Goal: Task Accomplishment & Management: Manage account settings

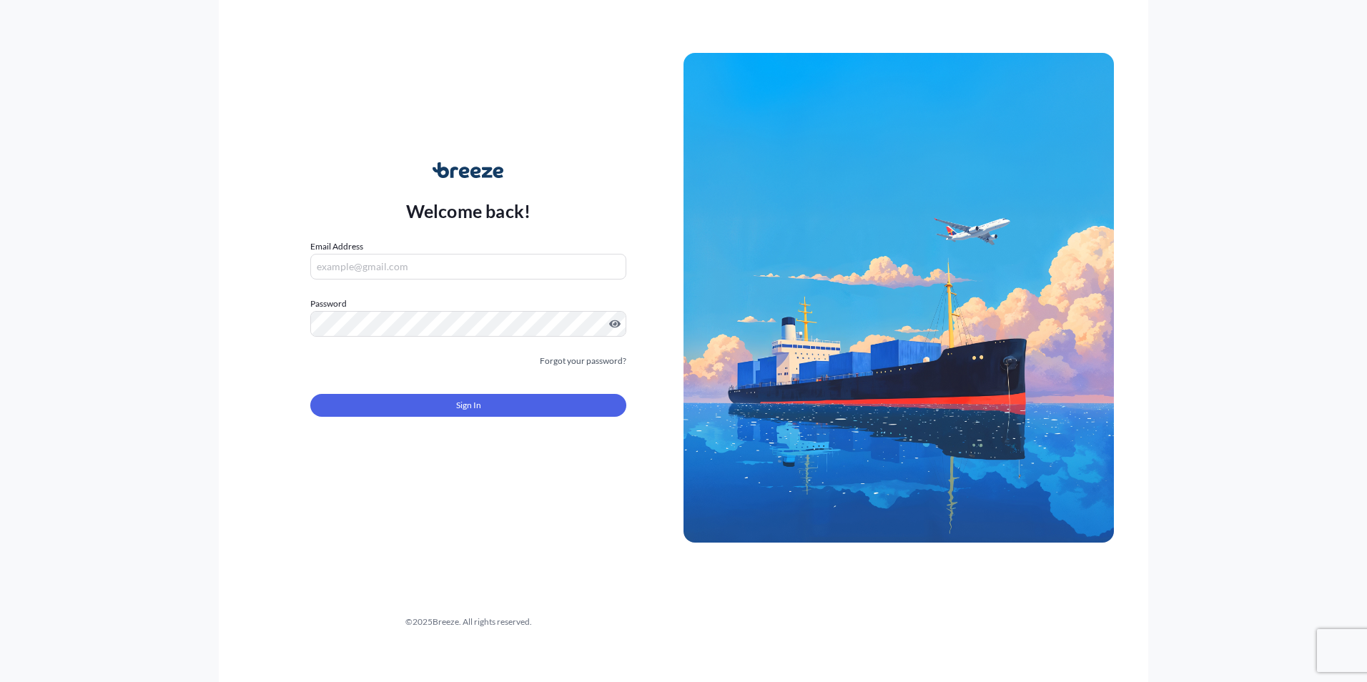
type input "[PERSON_NAME][EMAIL_ADDRESS][PERSON_NAME][DOMAIN_NAME]"
click at [457, 423] on form "Email Address [PERSON_NAME][EMAIL_ADDRESS][PERSON_NAME][DOMAIN_NAME] Password M…" at bounding box center [468, 336] width 316 height 194
click at [465, 405] on span "Sign In" at bounding box center [468, 405] width 25 height 14
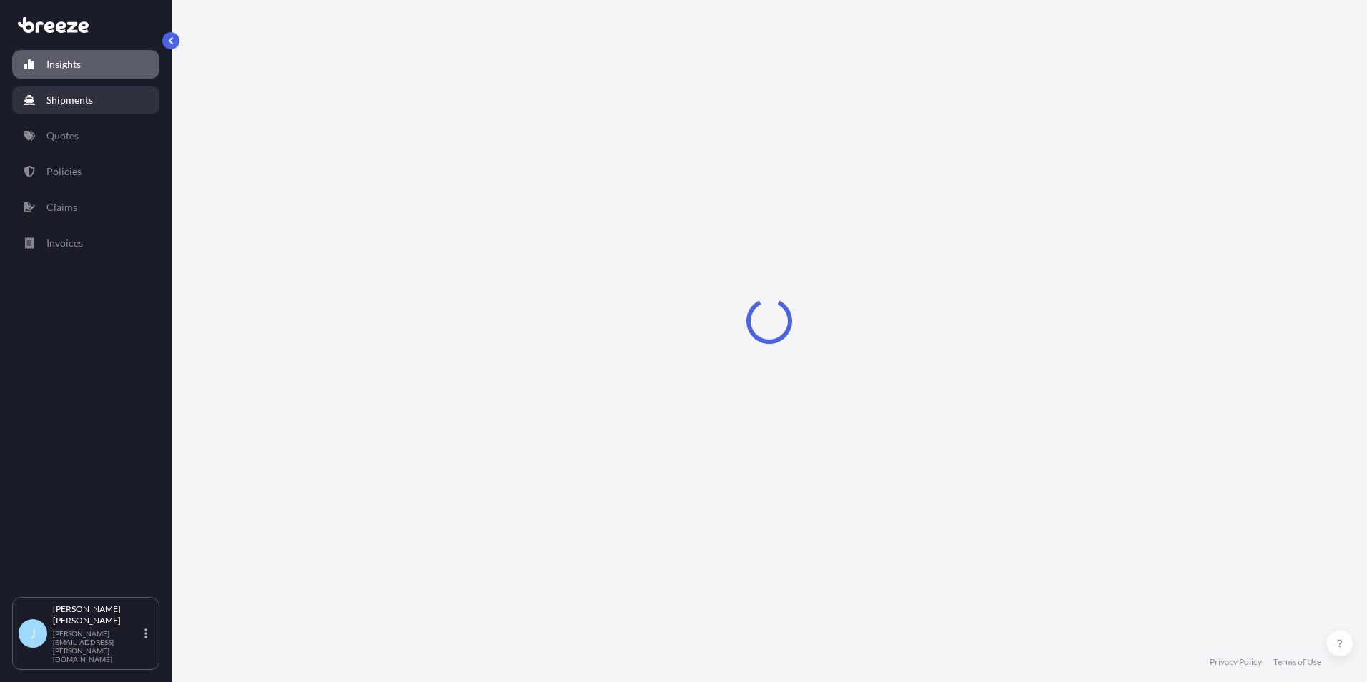
select select "2025"
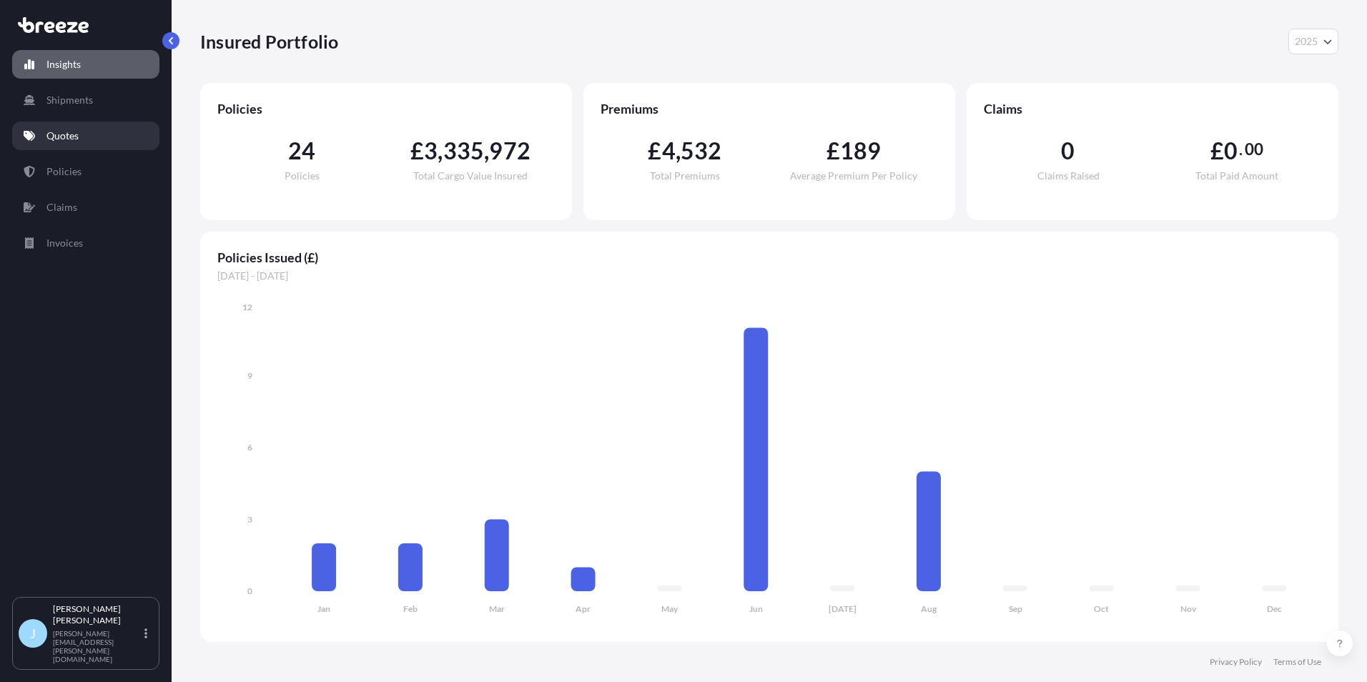
click at [74, 146] on link "Quotes" at bounding box center [85, 136] width 147 height 29
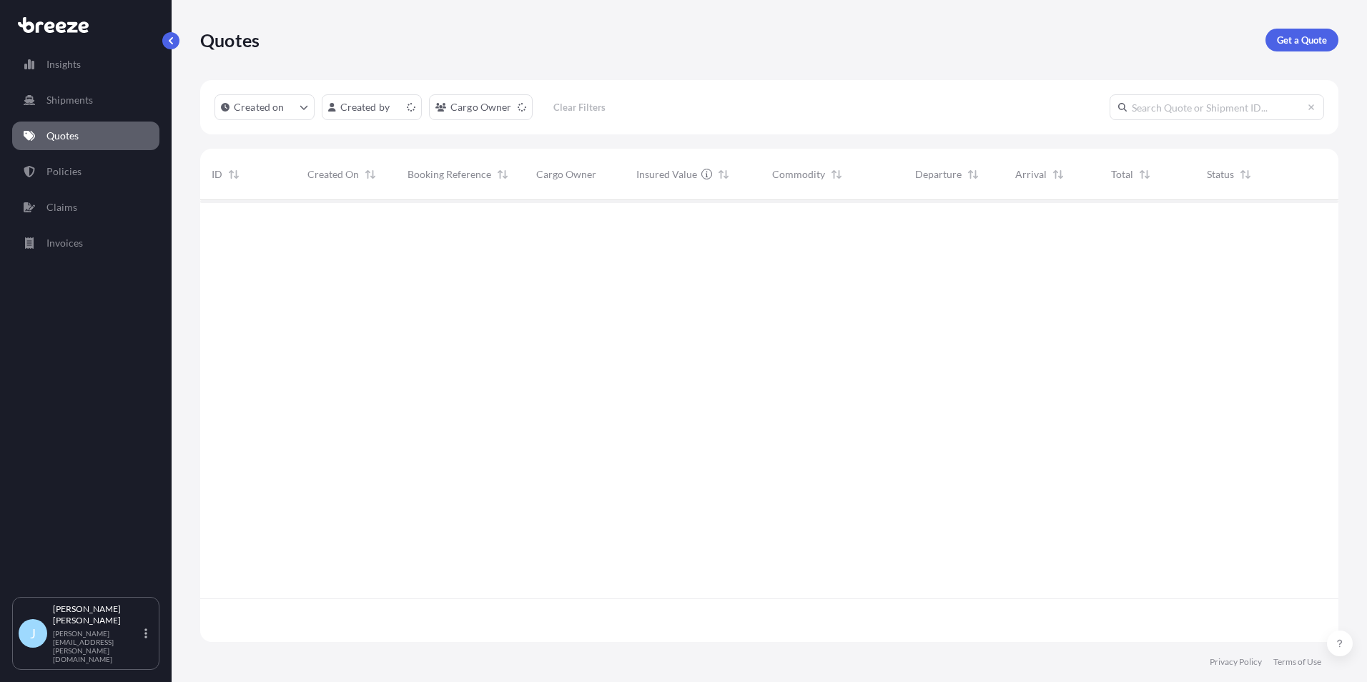
scroll to position [439, 1127]
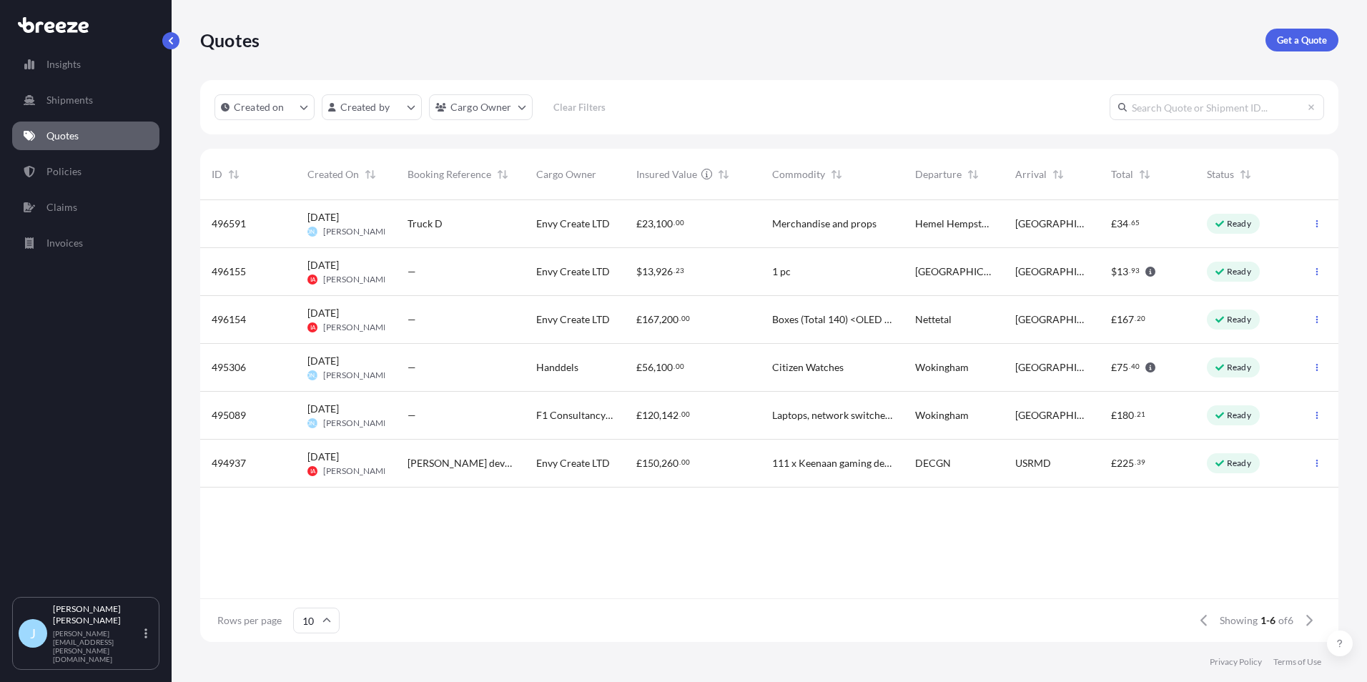
click at [74, 178] on div "Insights Shipments Quotes Policies Claims Invoices" at bounding box center [85, 317] width 147 height 560
click at [74, 177] on p "Policies" at bounding box center [63, 171] width 35 height 14
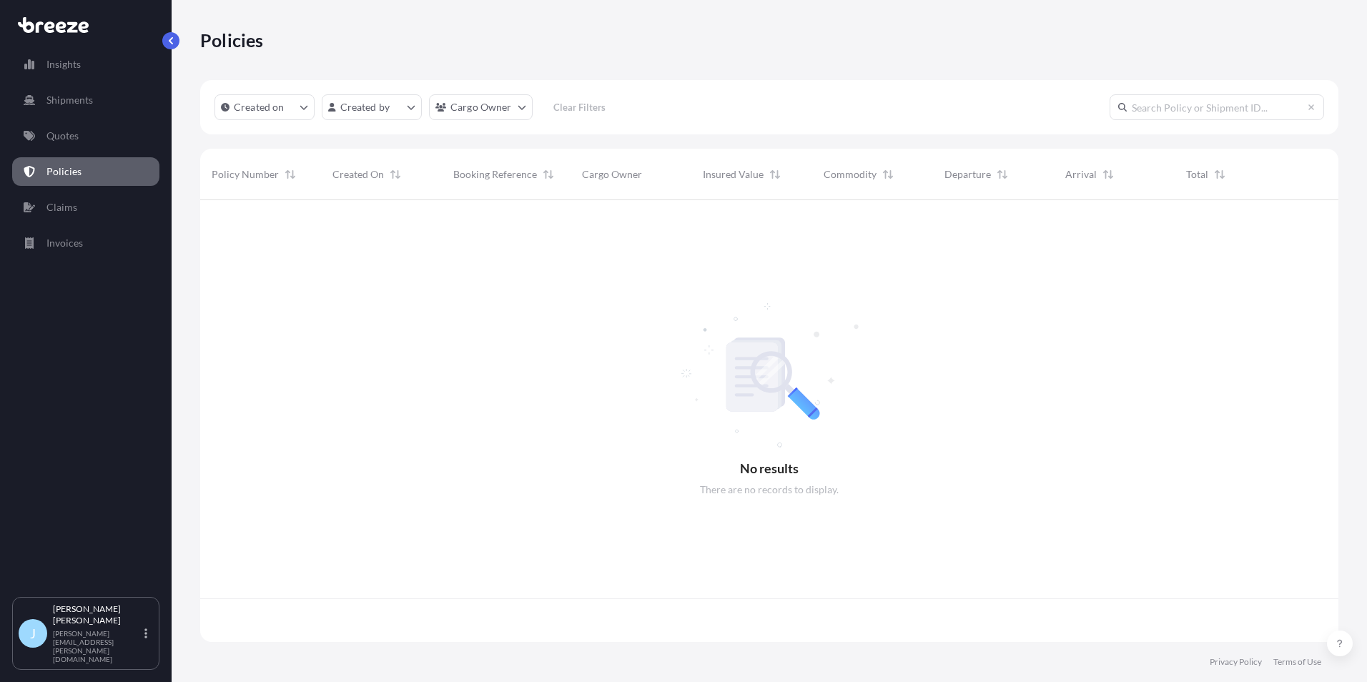
scroll to position [439, 1127]
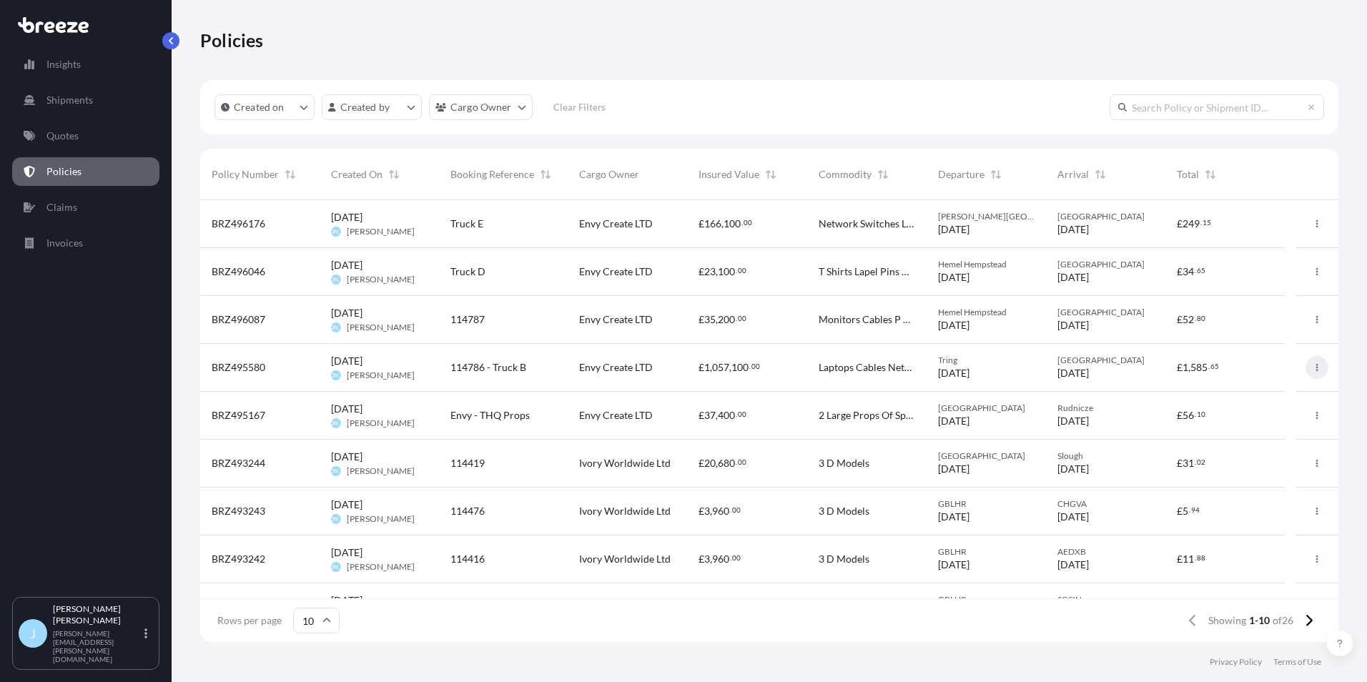
click at [1312, 368] on icon "button" at bounding box center [1316, 367] width 9 height 9
click at [1257, 375] on p "Duplicate quote" at bounding box center [1227, 370] width 71 height 14
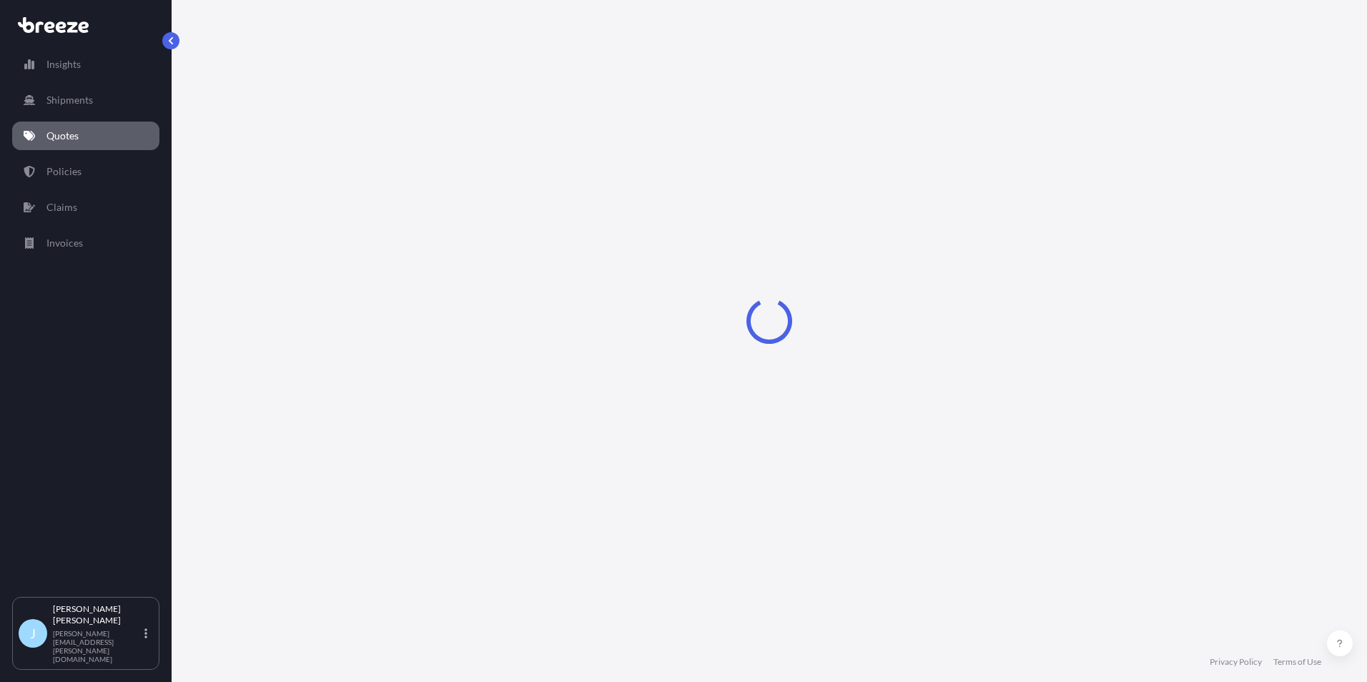
select select "Road"
select select "2"
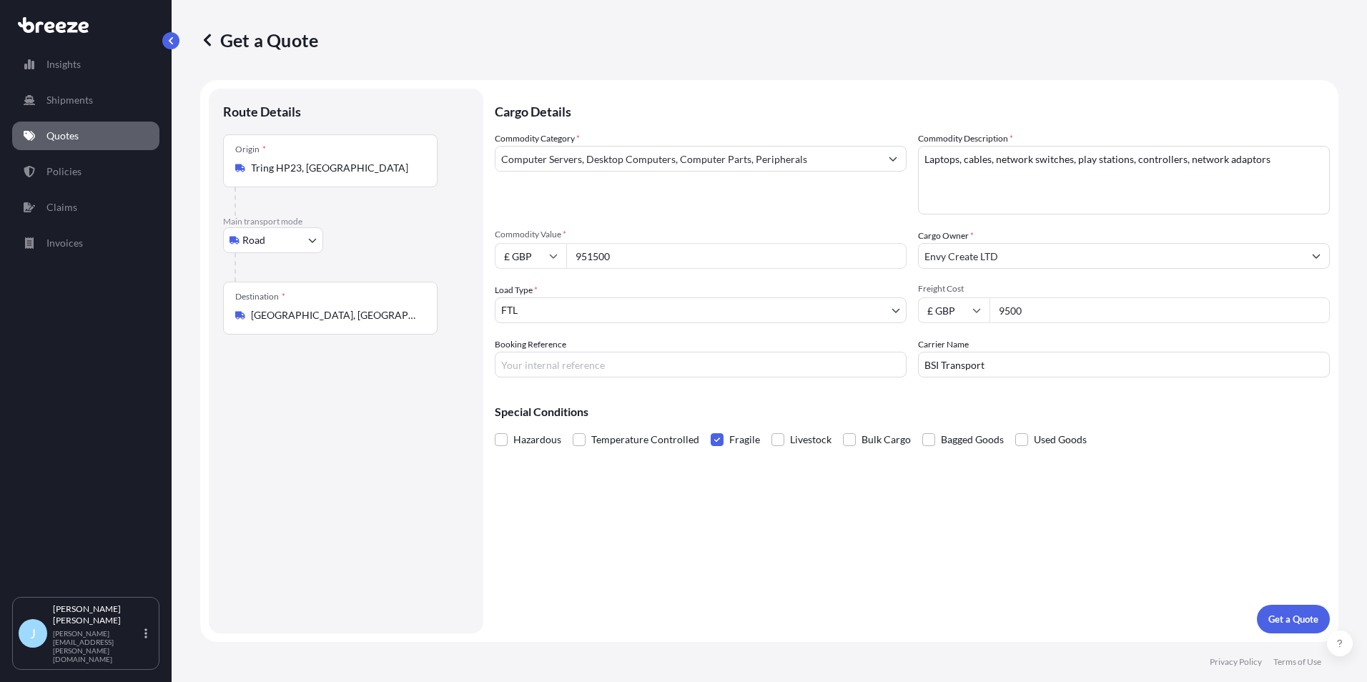
click at [346, 166] on input "Tring HP23, [GEOGRAPHIC_DATA]" at bounding box center [335, 168] width 169 height 14
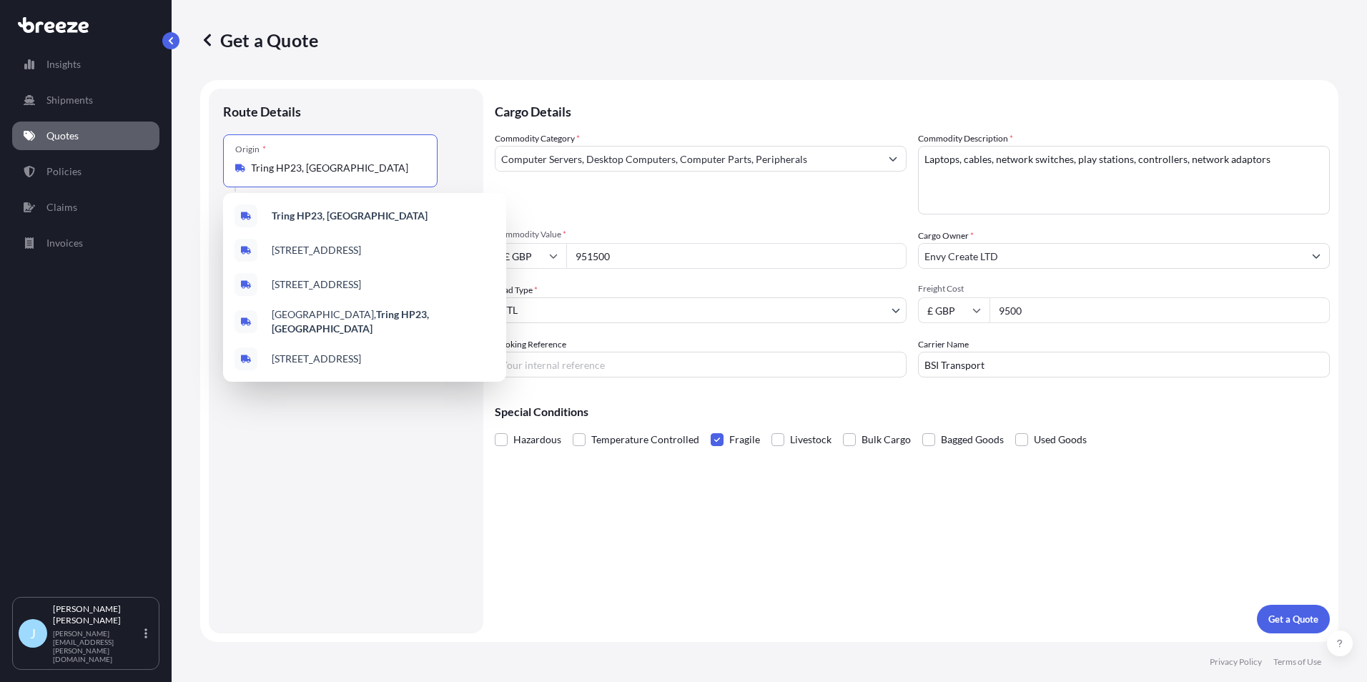
click at [346, 166] on input "Tring HP23, [GEOGRAPHIC_DATA]" at bounding box center [335, 168] width 169 height 14
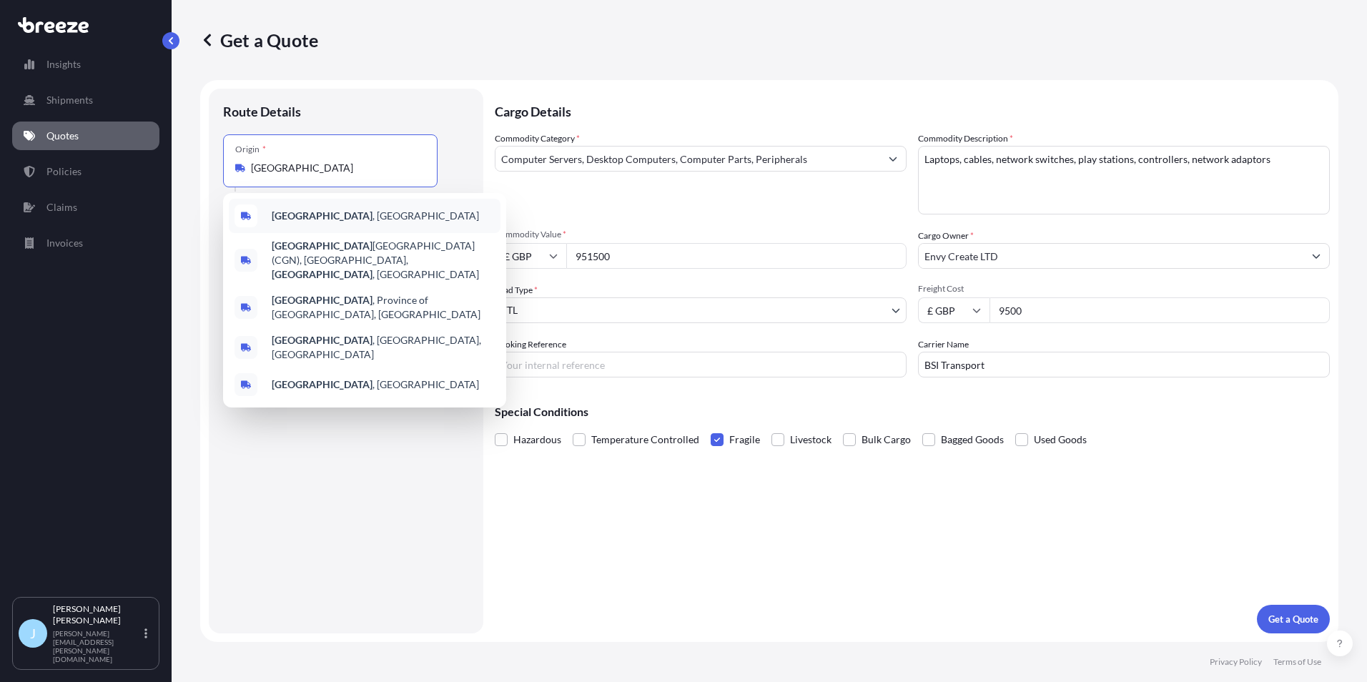
click at [340, 225] on div "[GEOGRAPHIC_DATA] , [GEOGRAPHIC_DATA]" at bounding box center [365, 216] width 272 height 34
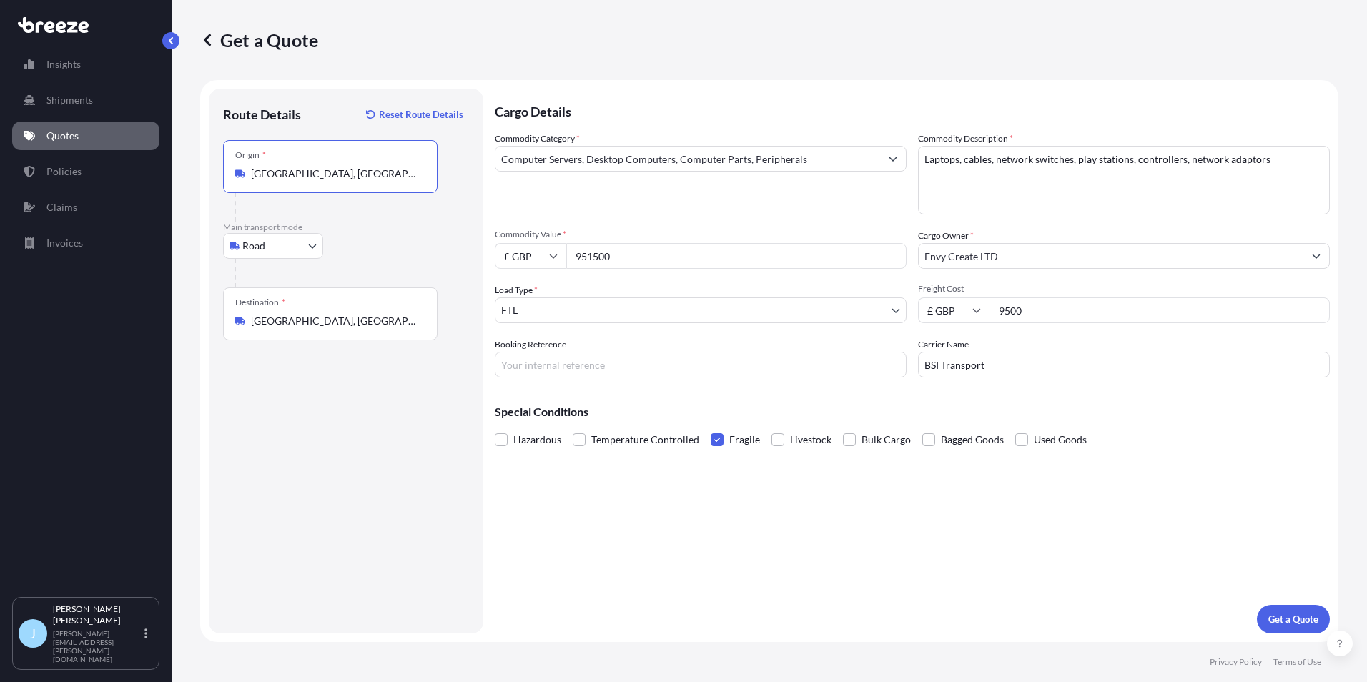
type input "[GEOGRAPHIC_DATA], [GEOGRAPHIC_DATA]"
click at [343, 316] on input "[GEOGRAPHIC_DATA], [GEOGRAPHIC_DATA]" at bounding box center [335, 321] width 169 height 14
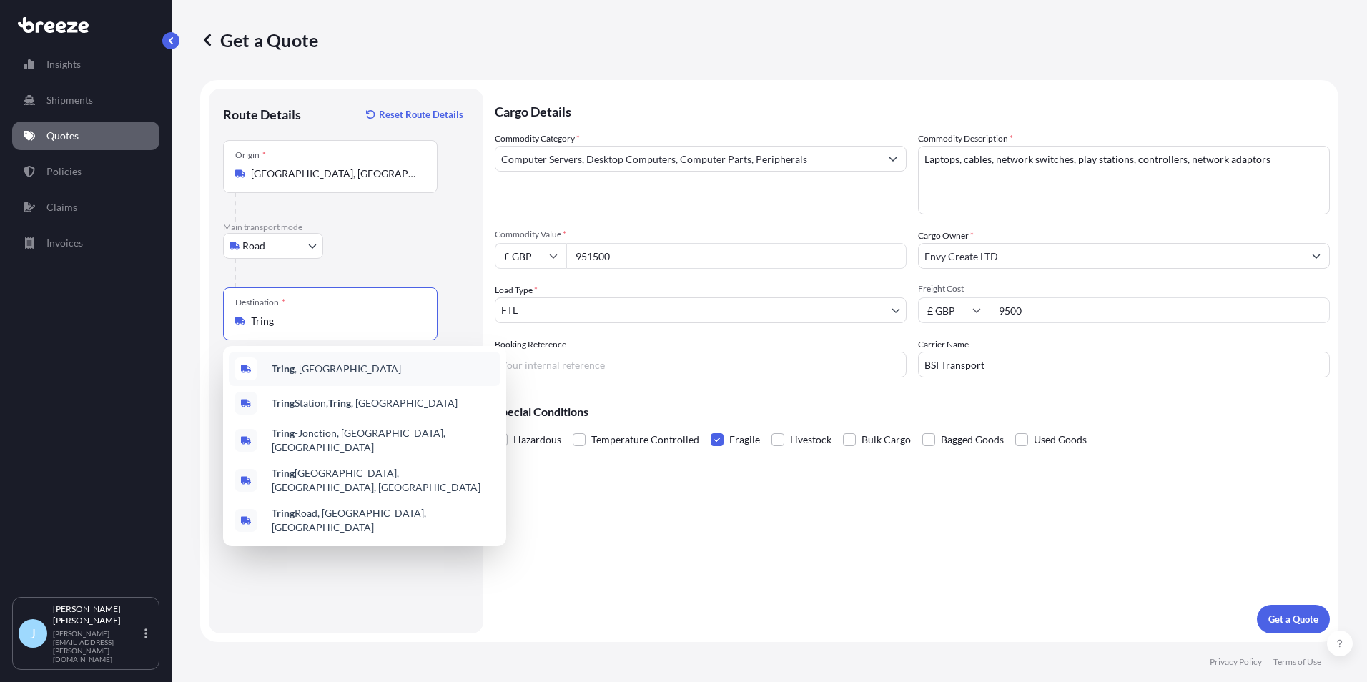
click at [336, 359] on div "Tring , [GEOGRAPHIC_DATA]" at bounding box center [365, 369] width 272 height 34
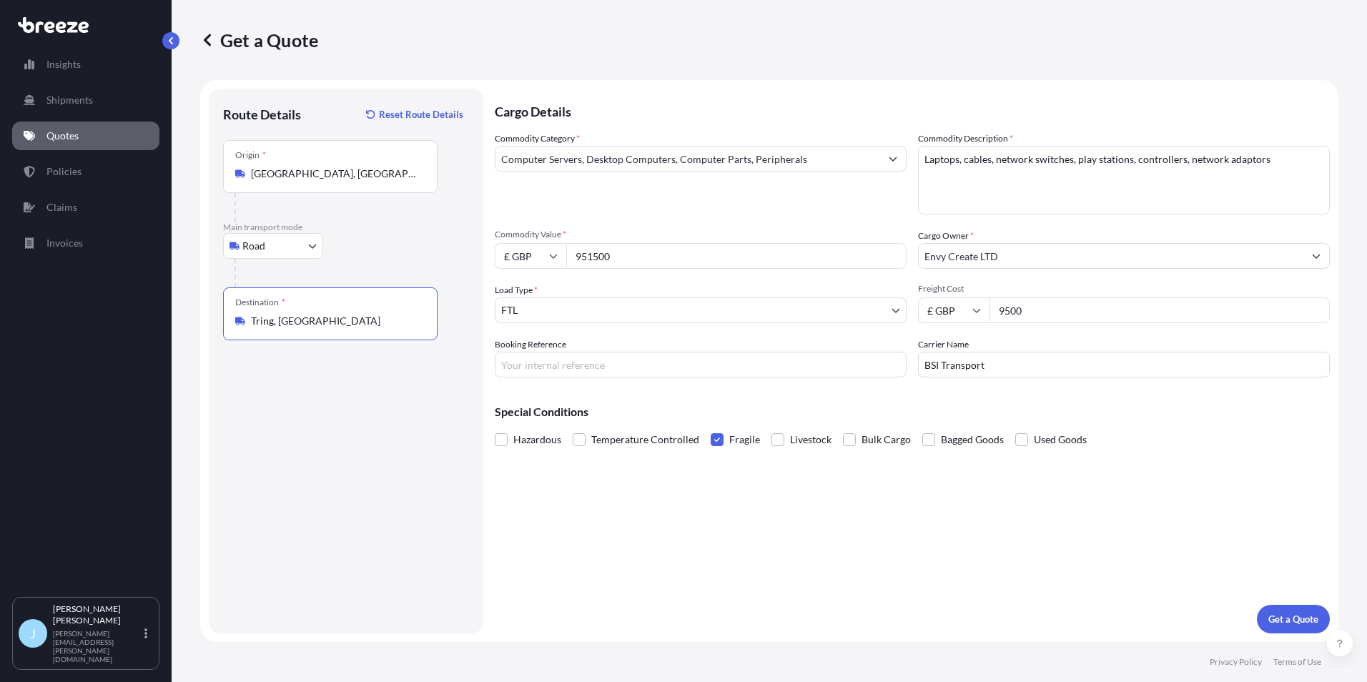
type input "Tring, [GEOGRAPHIC_DATA]"
click at [857, 211] on div "Commodity Category * Computer Servers, Desktop Computers, Computer Parts, Perip…" at bounding box center [701, 173] width 412 height 83
click at [1305, 618] on p "Get a Quote" at bounding box center [1293, 619] width 50 height 14
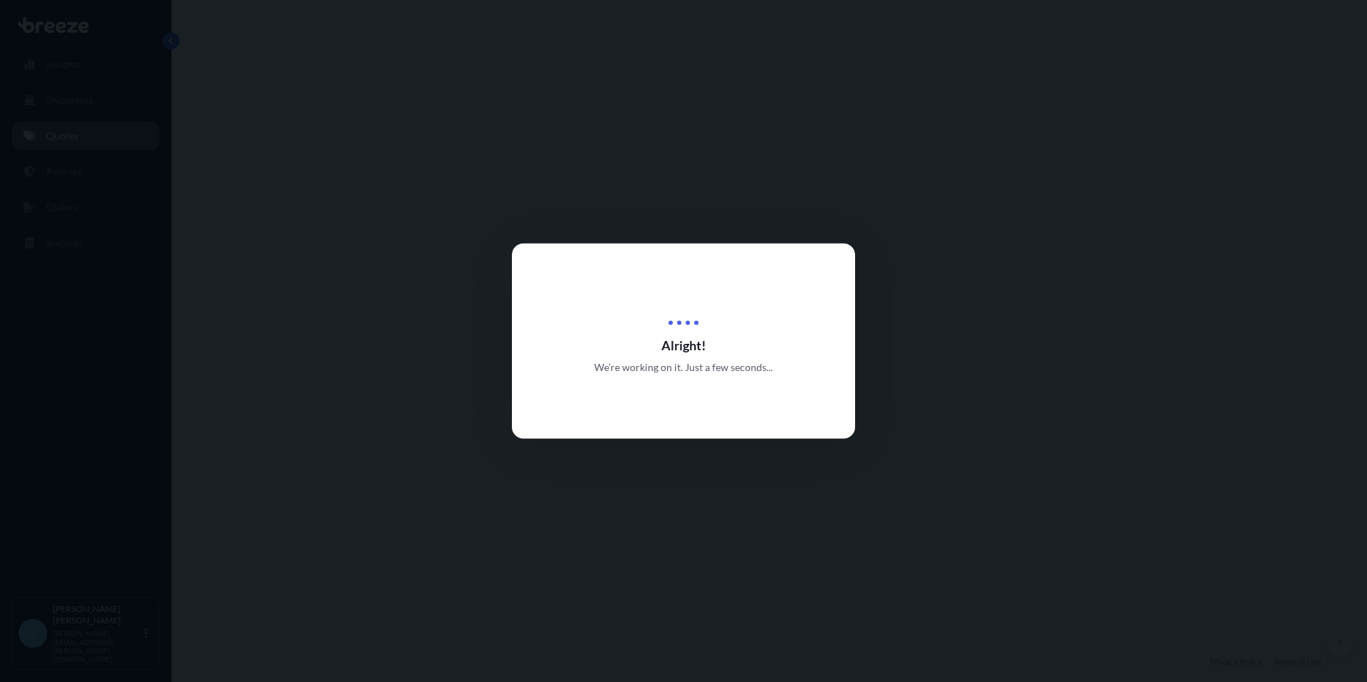
select select "Road"
select select "2"
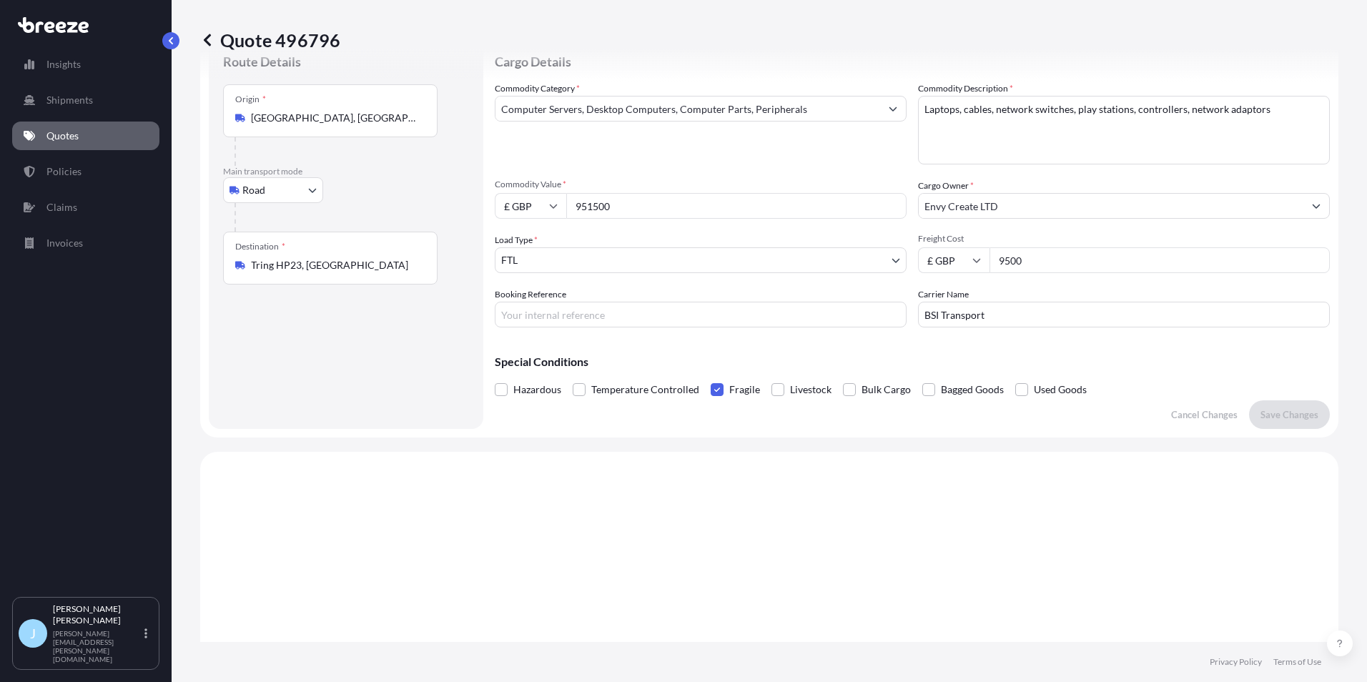
scroll to position [37, 0]
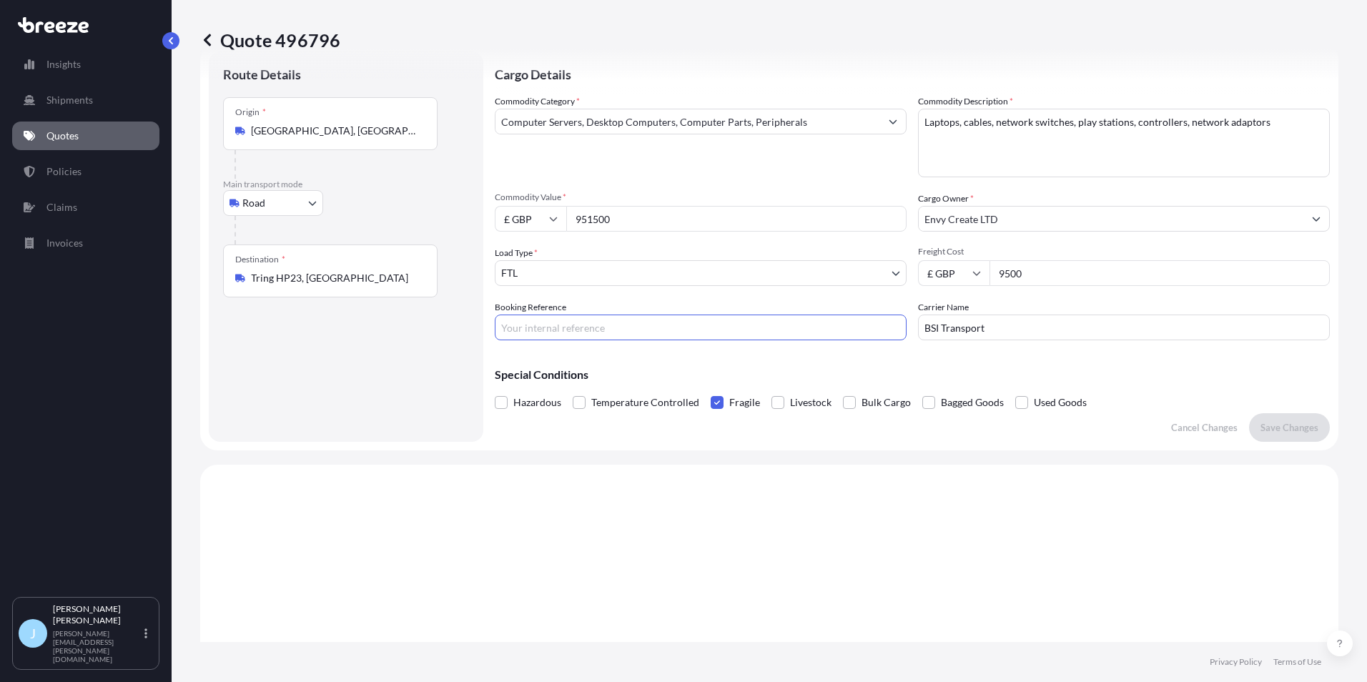
click at [613, 330] on input "Booking Reference" at bounding box center [701, 328] width 412 height 26
type input "Truck E return"
drag, startPoint x: 858, startPoint y: 502, endPoint x: 881, endPoint y: 502, distance: 23.6
click at [1292, 432] on p "Save Changes" at bounding box center [1289, 427] width 58 height 14
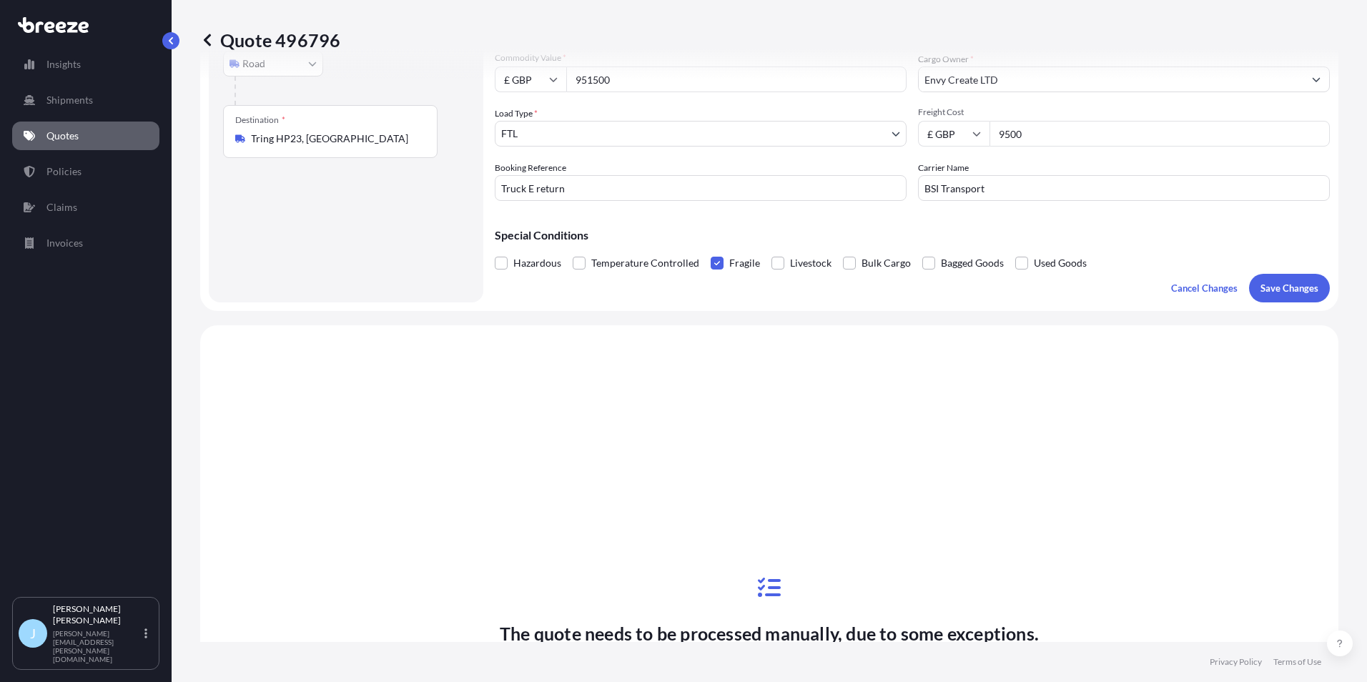
select select "Road"
select select "2"
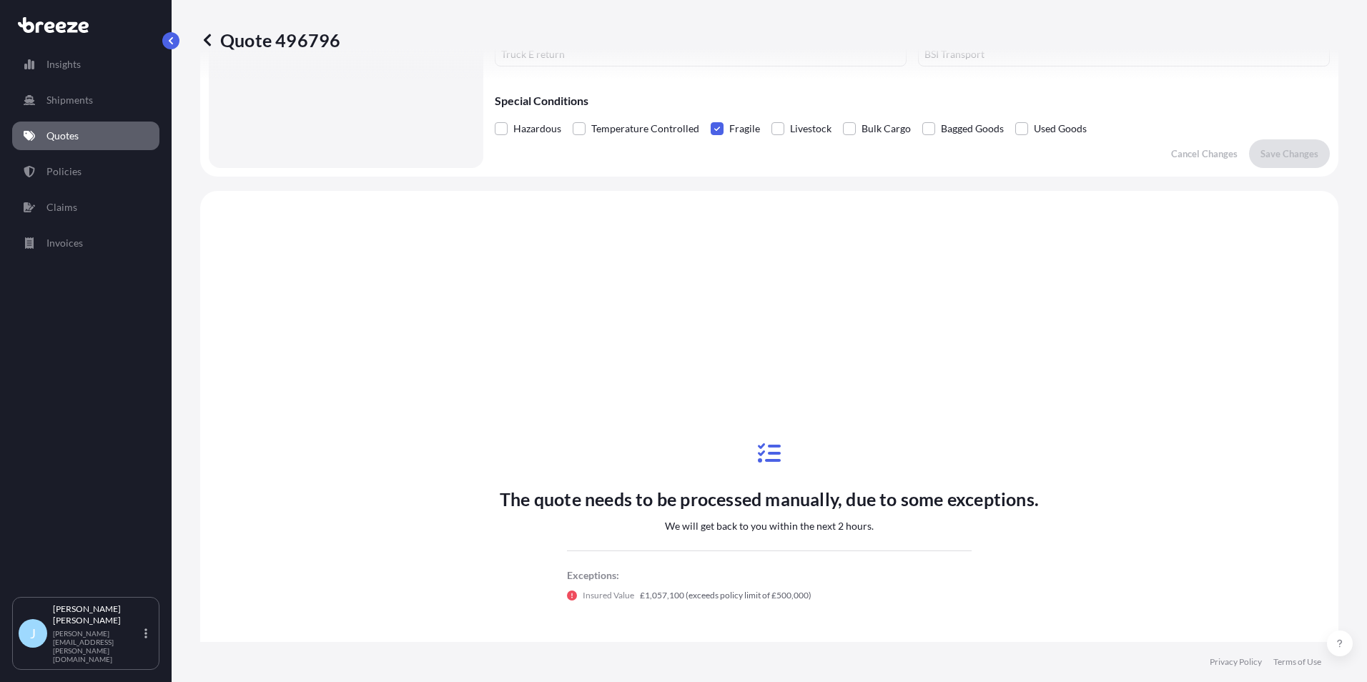
scroll to position [273, 0]
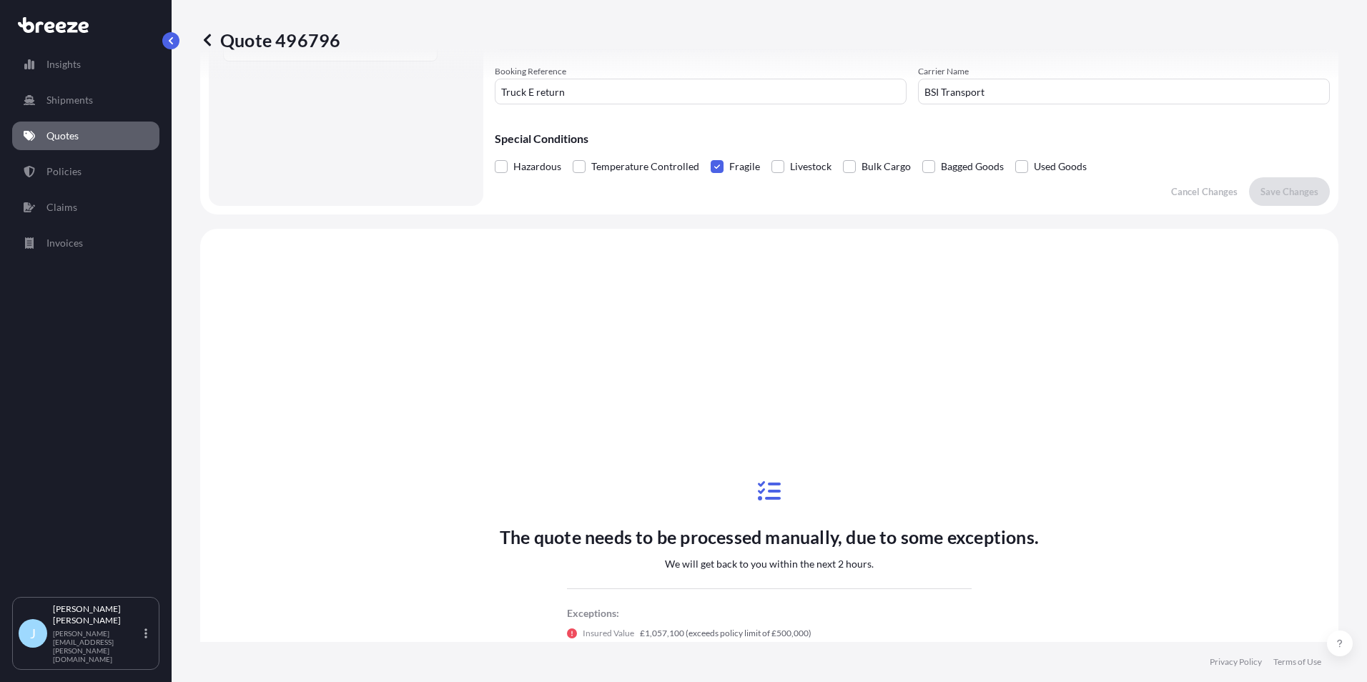
click at [309, 41] on p "Quote 496796" at bounding box center [270, 40] width 140 height 23
copy p "496796"
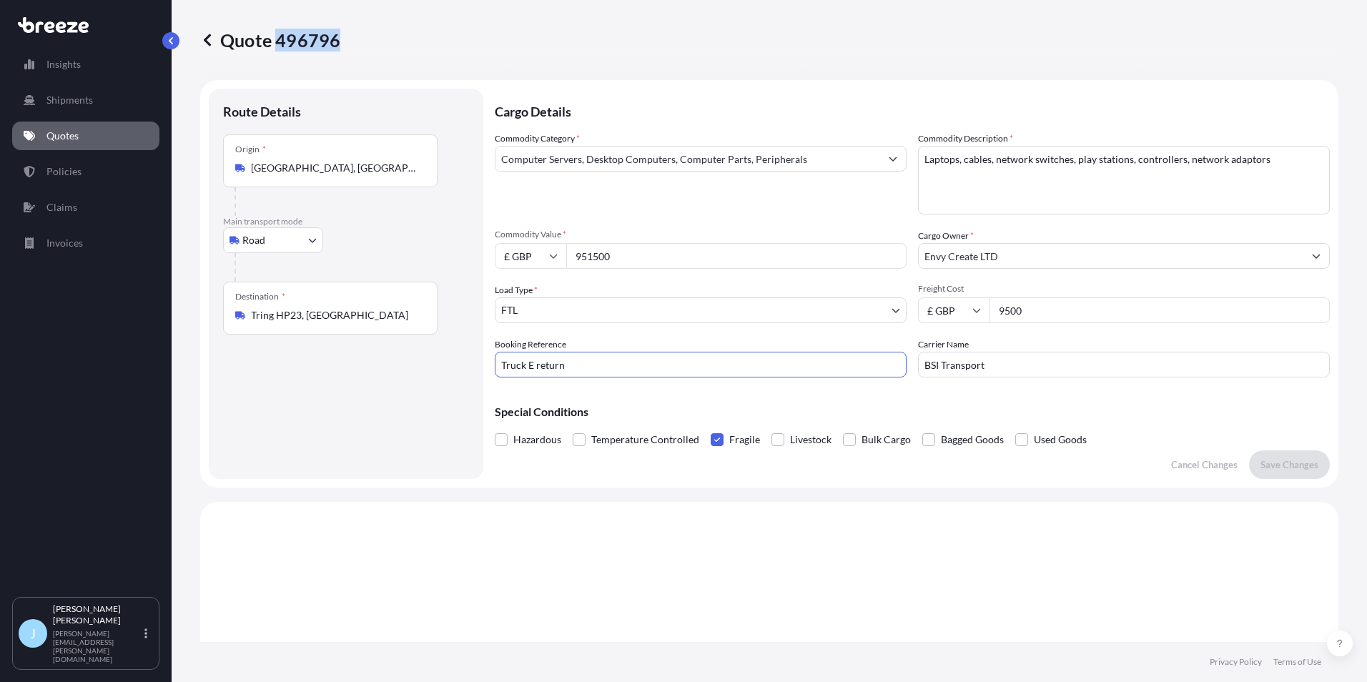
click at [575, 360] on input "Truck E return" at bounding box center [701, 365] width 412 height 26
click at [531, 362] on input "Truck E return" at bounding box center [701, 365] width 412 height 26
type input "Truck B return"
click at [1290, 469] on p "Save Changes" at bounding box center [1289, 465] width 58 height 14
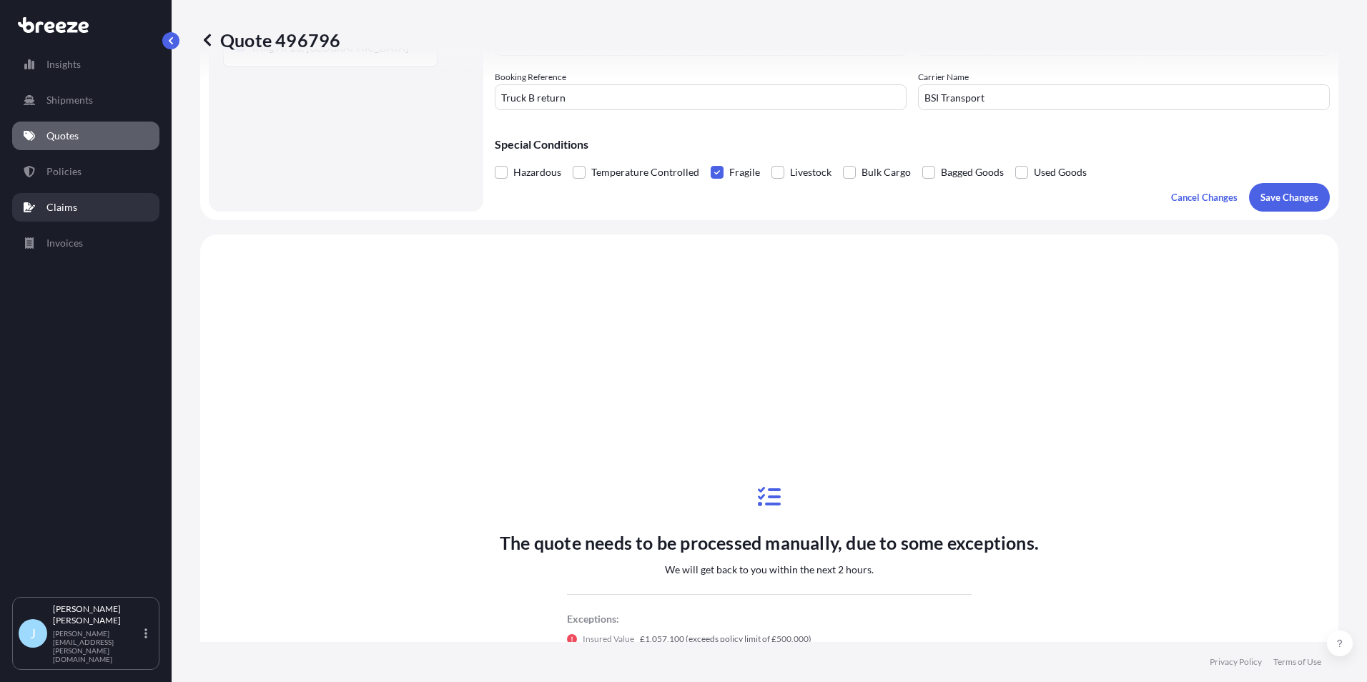
scroll to position [430, 0]
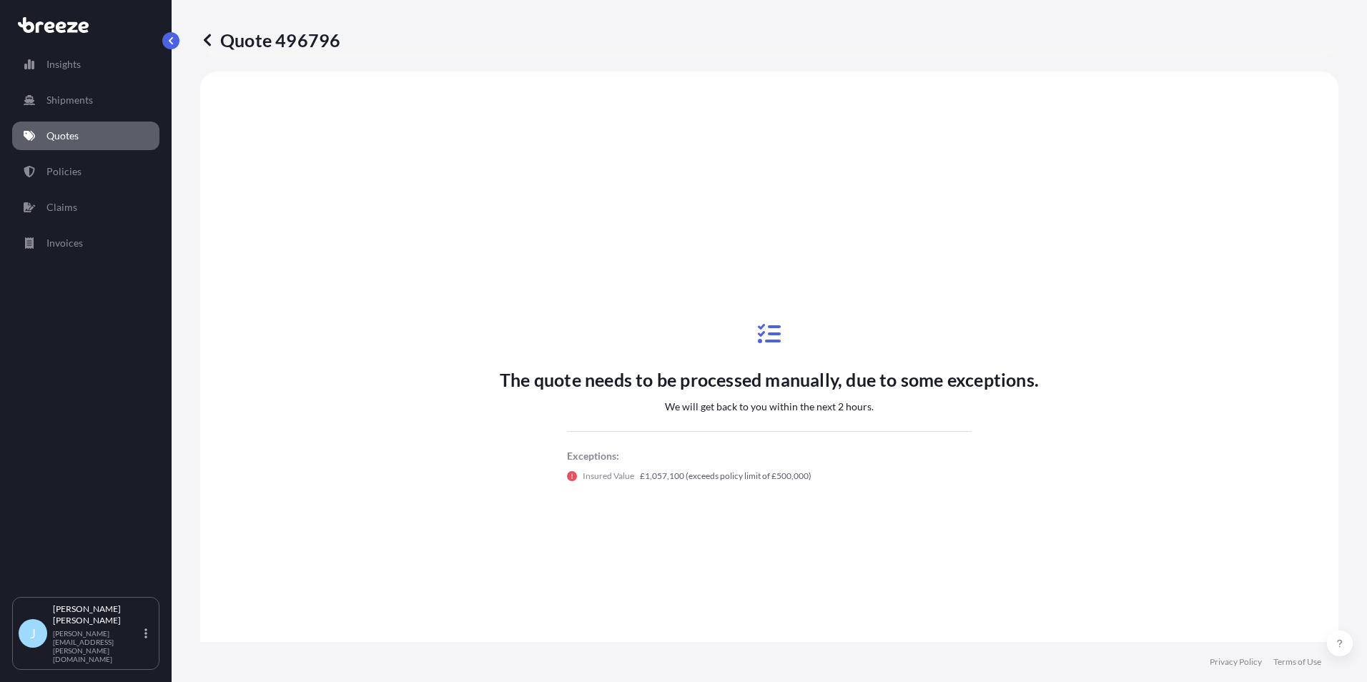
click at [74, 144] on link "Quotes" at bounding box center [85, 136] width 147 height 29
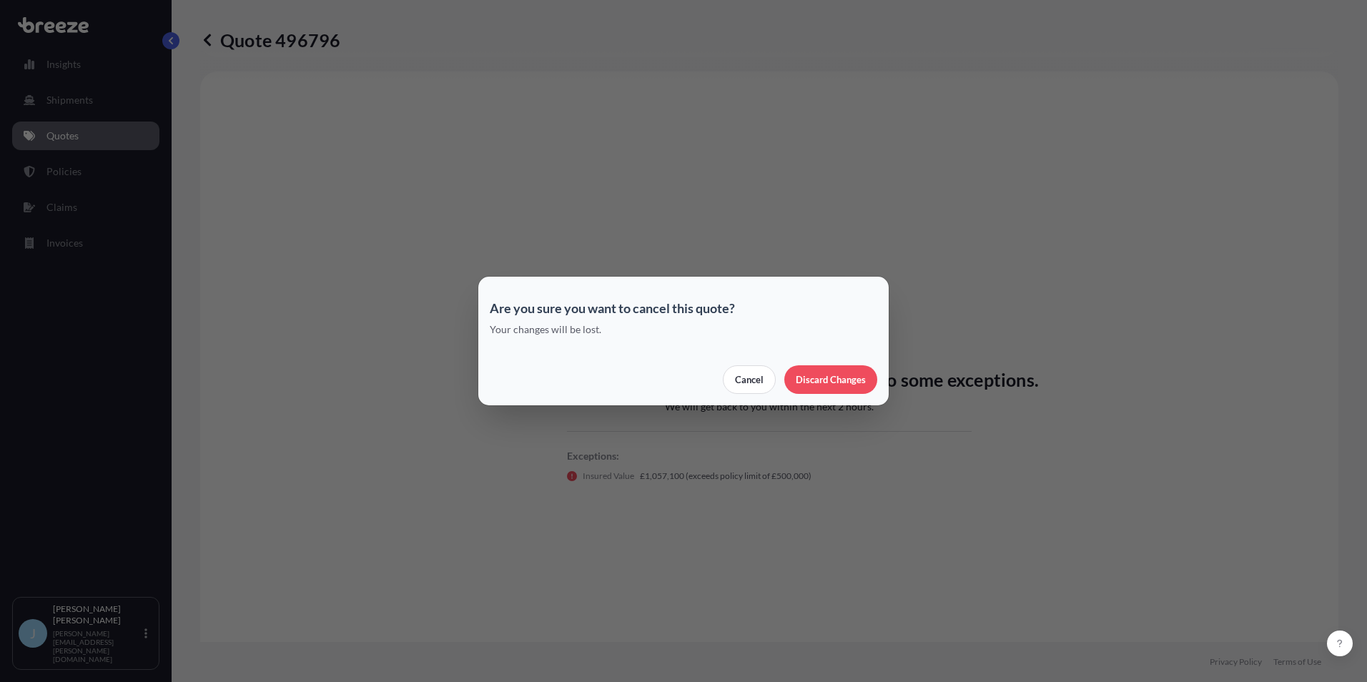
select select "Road"
select select "2"
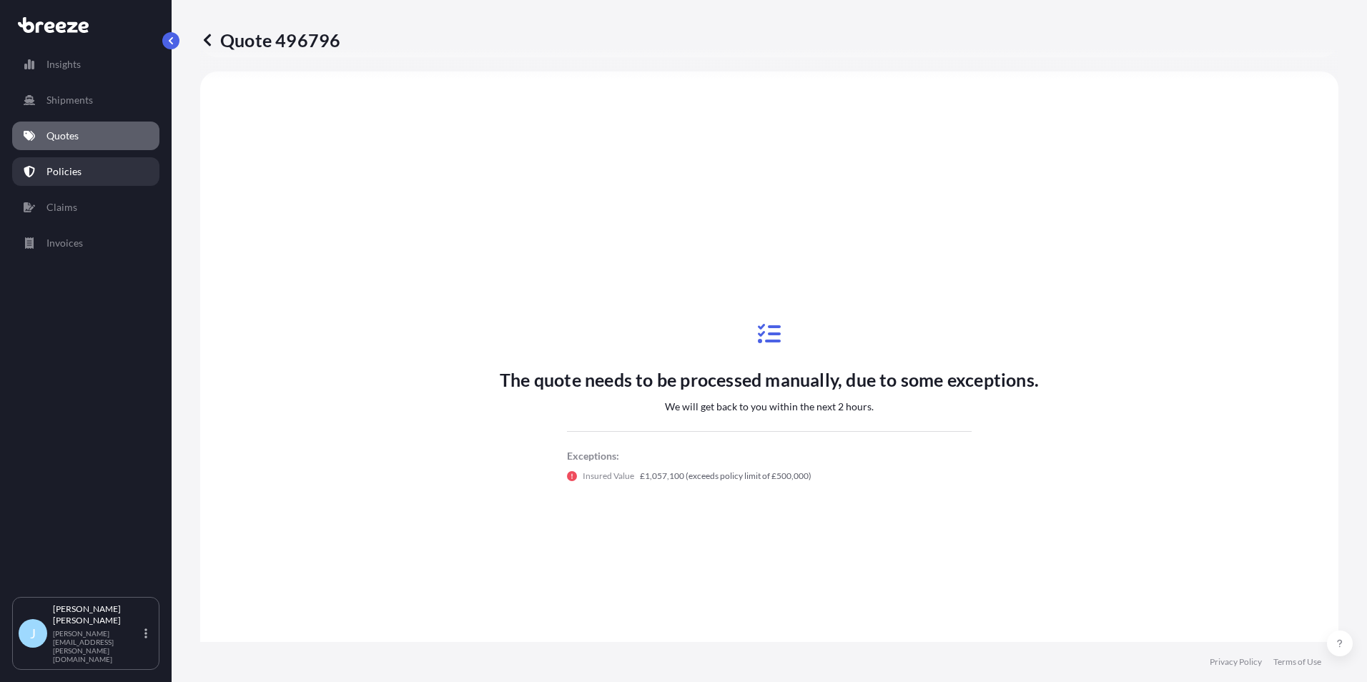
click at [59, 164] on p "Policies" at bounding box center [63, 171] width 35 height 14
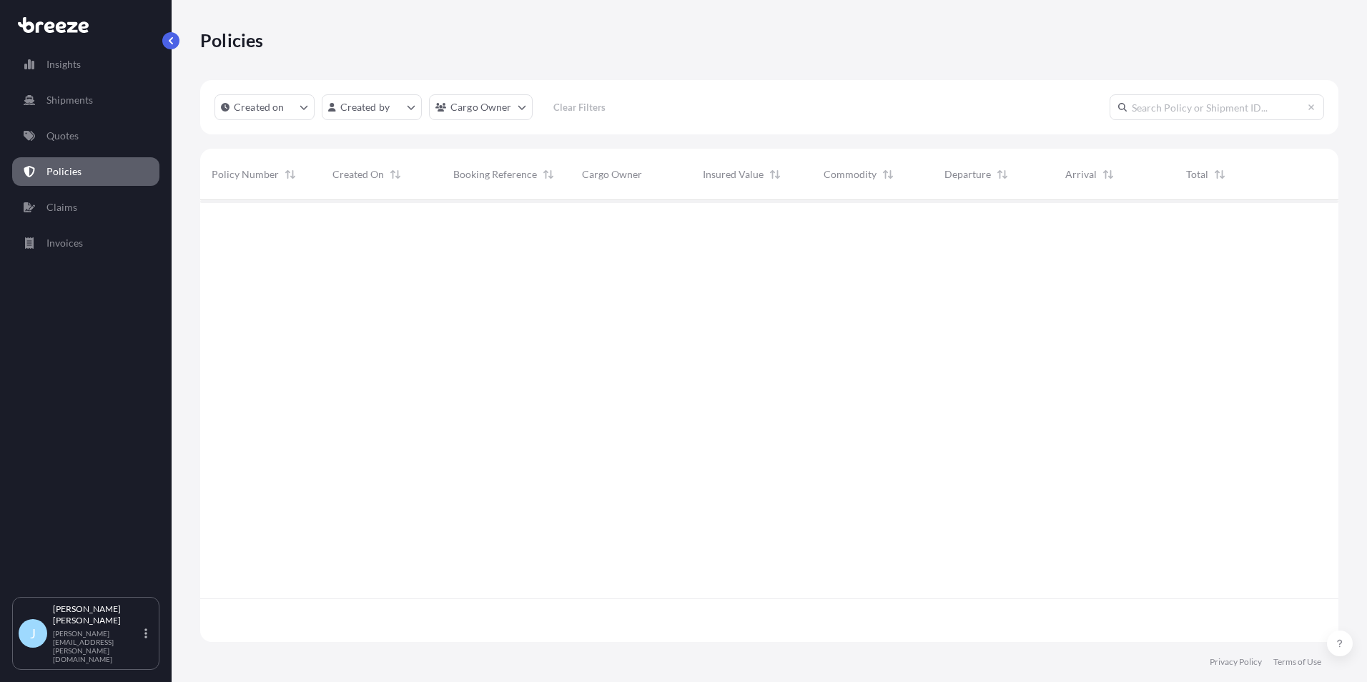
scroll to position [439, 1127]
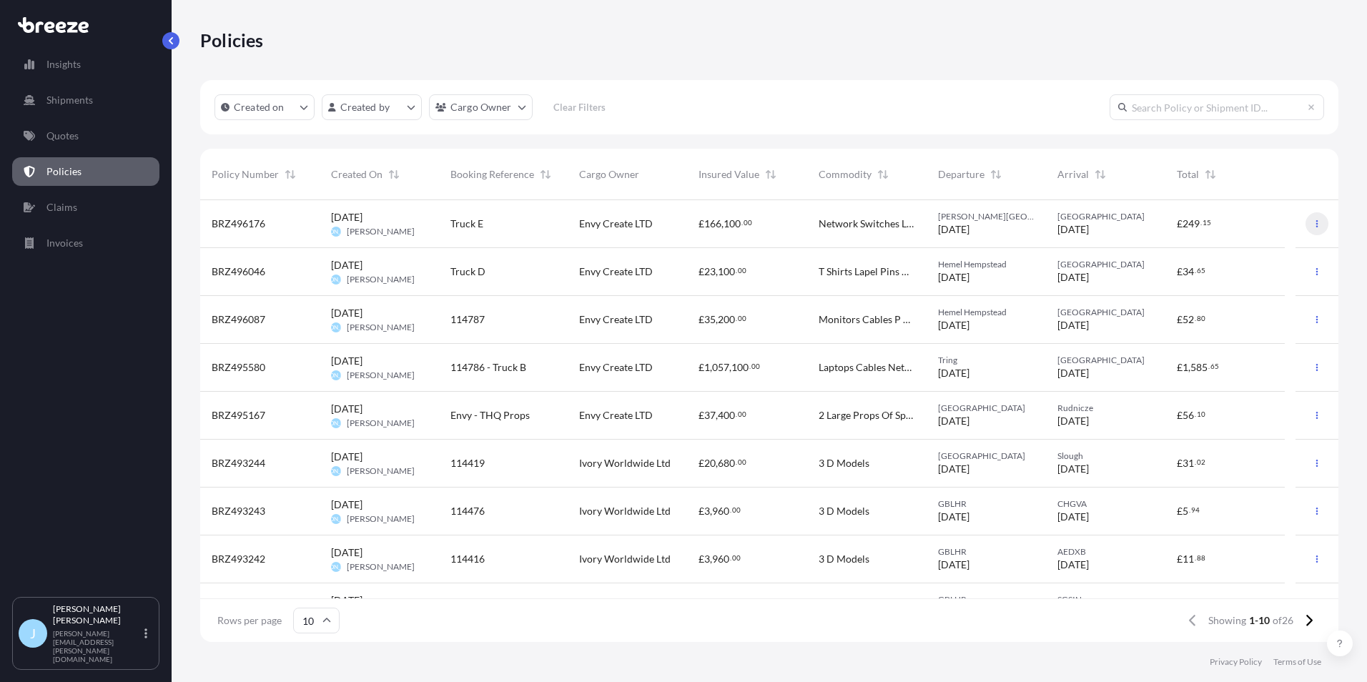
click at [1312, 221] on icon "button" at bounding box center [1316, 223] width 9 height 9
click at [1252, 231] on p "Duplicate quote" at bounding box center [1227, 226] width 71 height 14
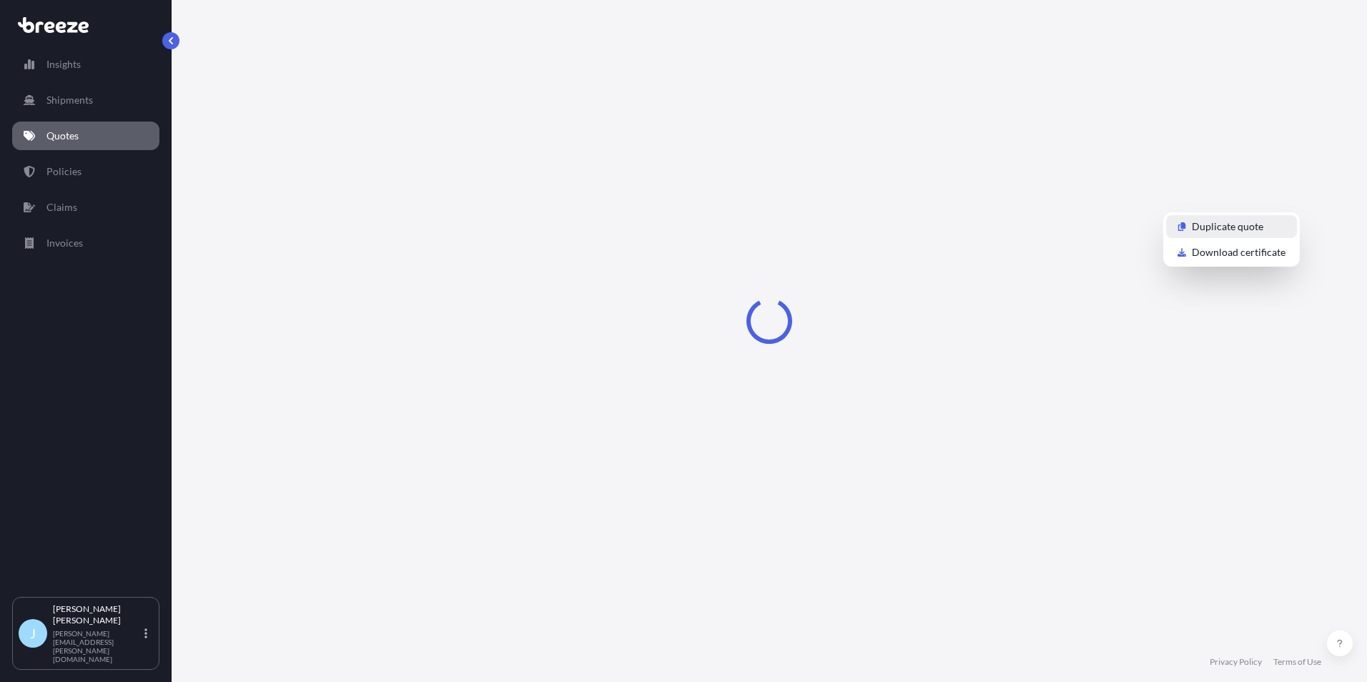
select select "Road"
select select "2"
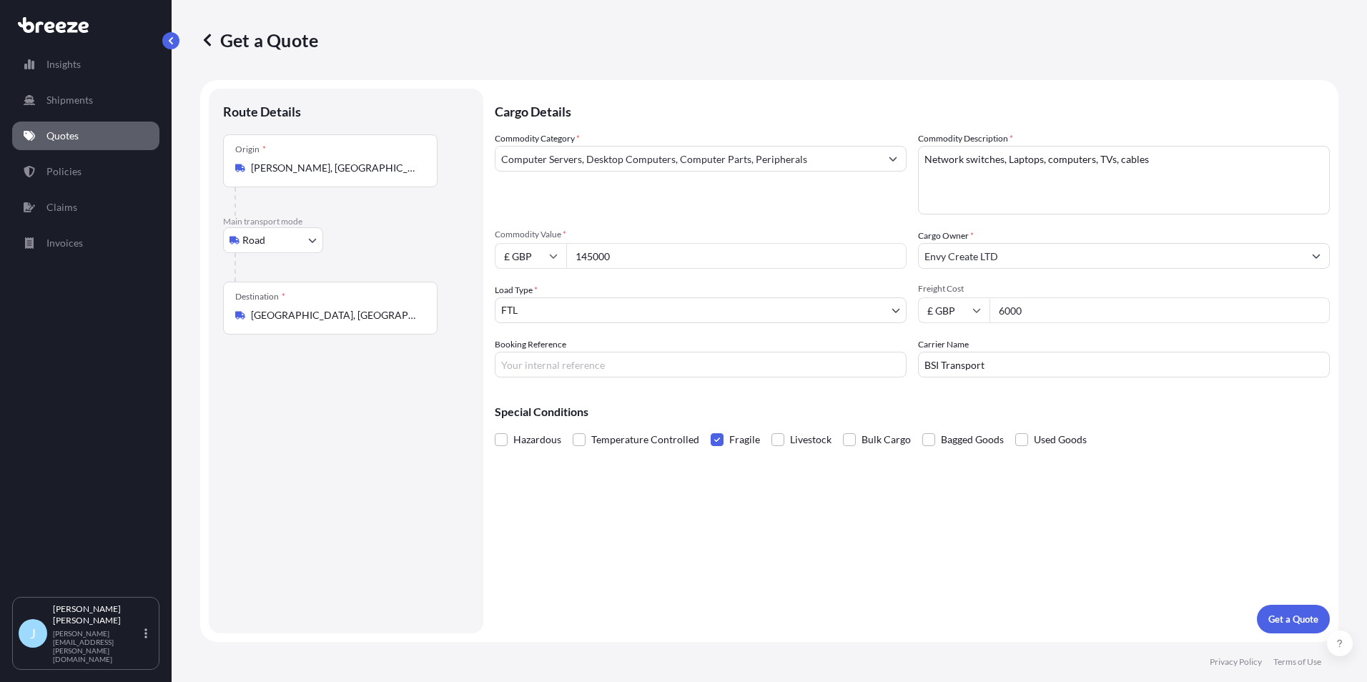
click at [332, 169] on input "[PERSON_NAME], [GEOGRAPHIC_DATA]" at bounding box center [335, 168] width 169 height 14
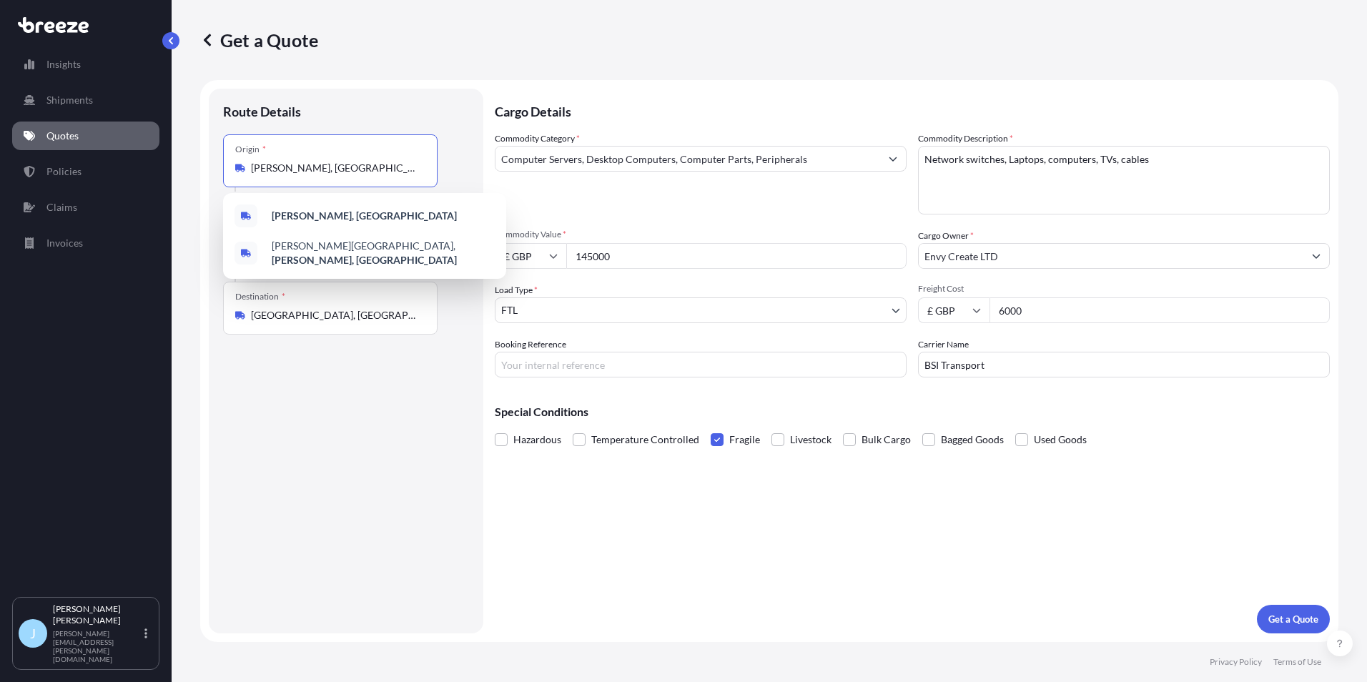
click at [332, 169] on input "[PERSON_NAME], [GEOGRAPHIC_DATA]" at bounding box center [335, 168] width 169 height 14
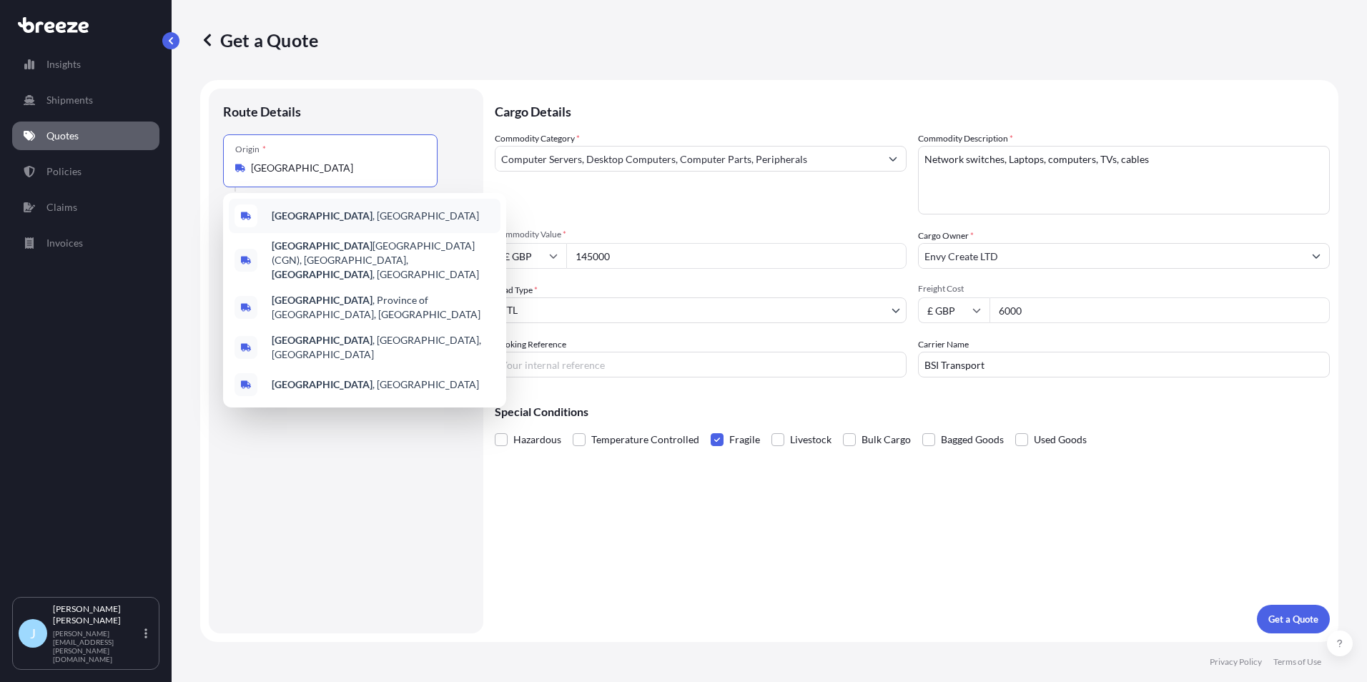
click at [323, 204] on div "[GEOGRAPHIC_DATA] , [GEOGRAPHIC_DATA]" at bounding box center [365, 216] width 272 height 34
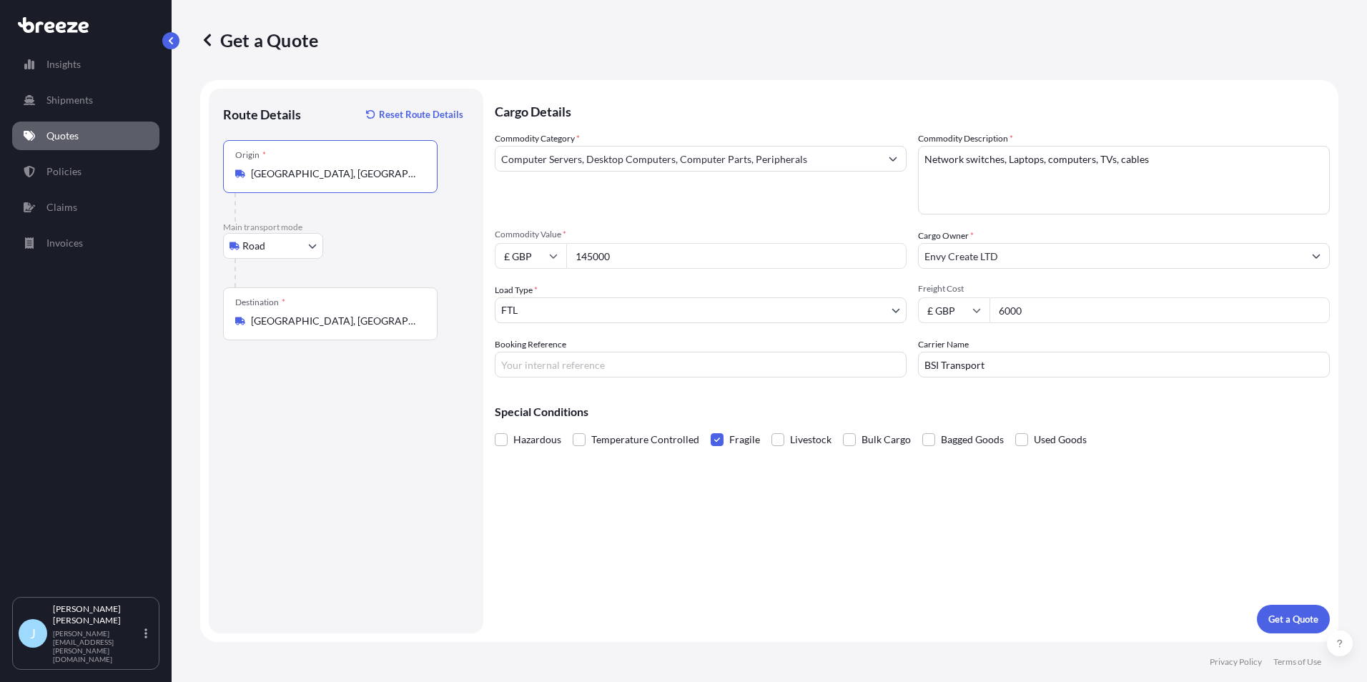
type input "[GEOGRAPHIC_DATA], [GEOGRAPHIC_DATA]"
click at [312, 314] on input "[GEOGRAPHIC_DATA], [GEOGRAPHIC_DATA]" at bounding box center [335, 321] width 169 height 14
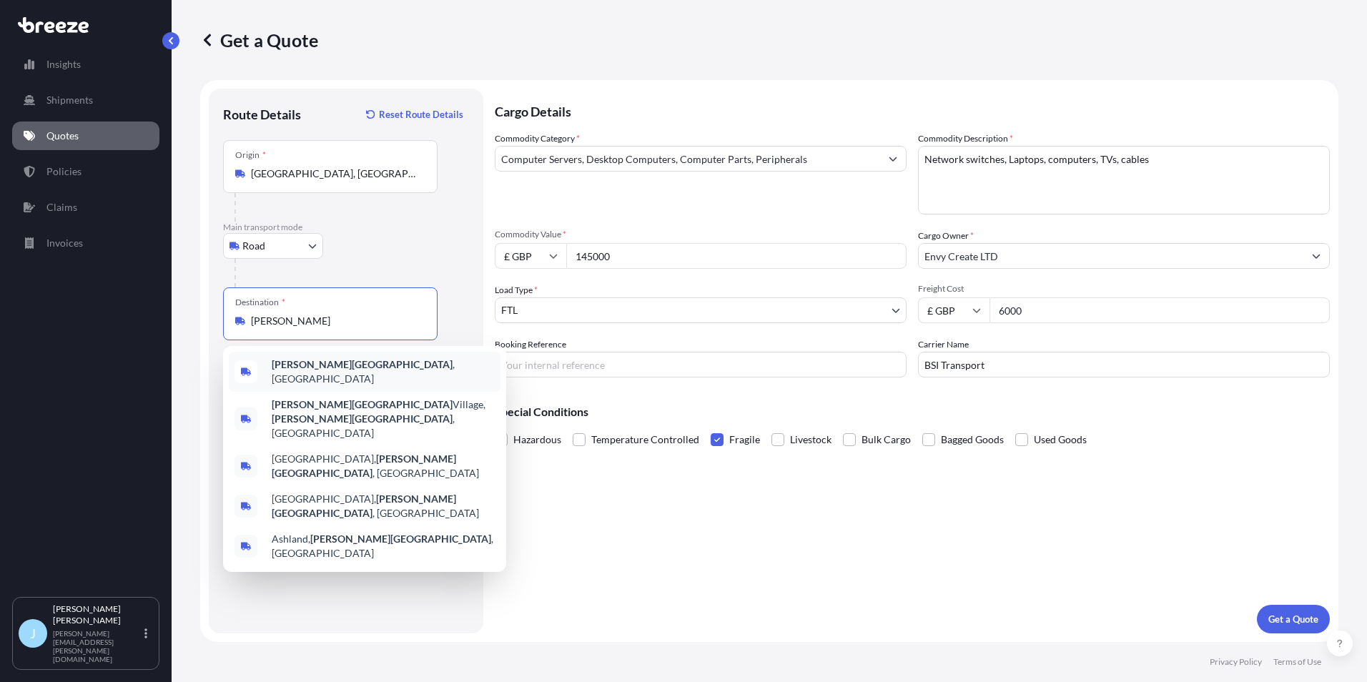
click at [318, 370] on b "[PERSON_NAME][GEOGRAPHIC_DATA]" at bounding box center [362, 364] width 181 height 12
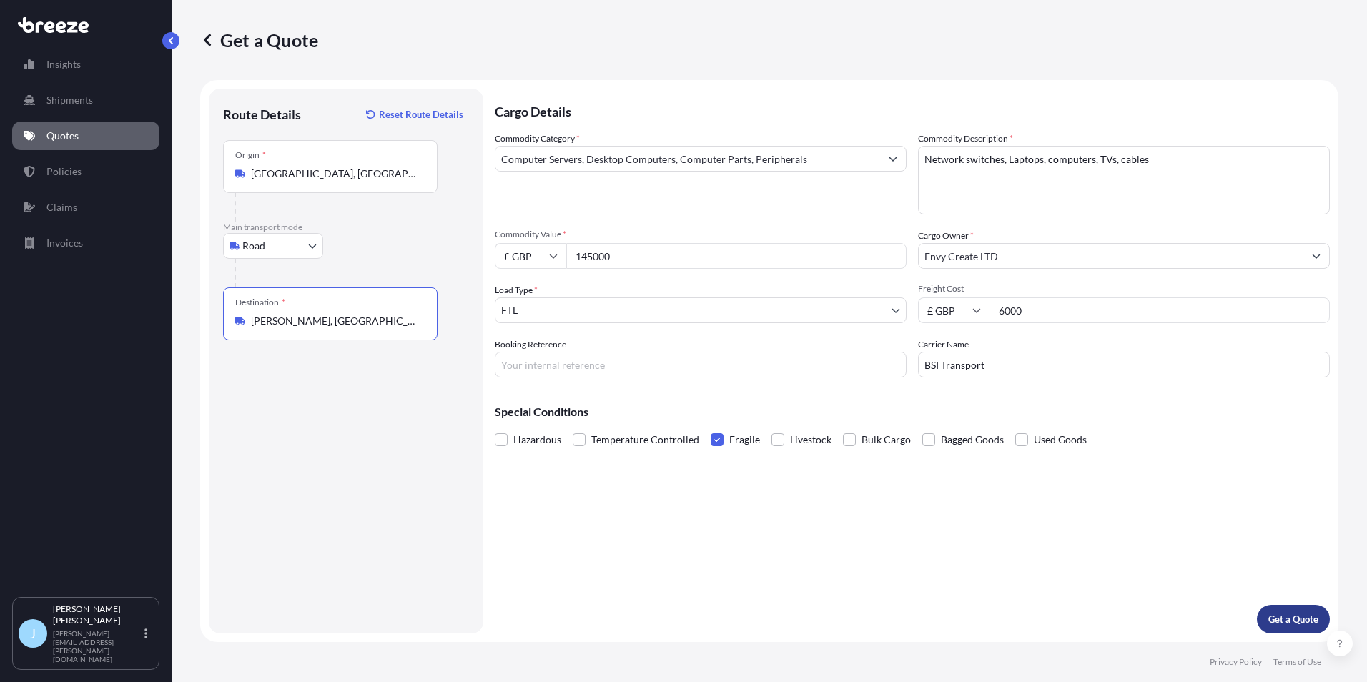
type input "[PERSON_NAME], [GEOGRAPHIC_DATA]"
click at [1275, 612] on p "Get a Quote" at bounding box center [1293, 619] width 50 height 14
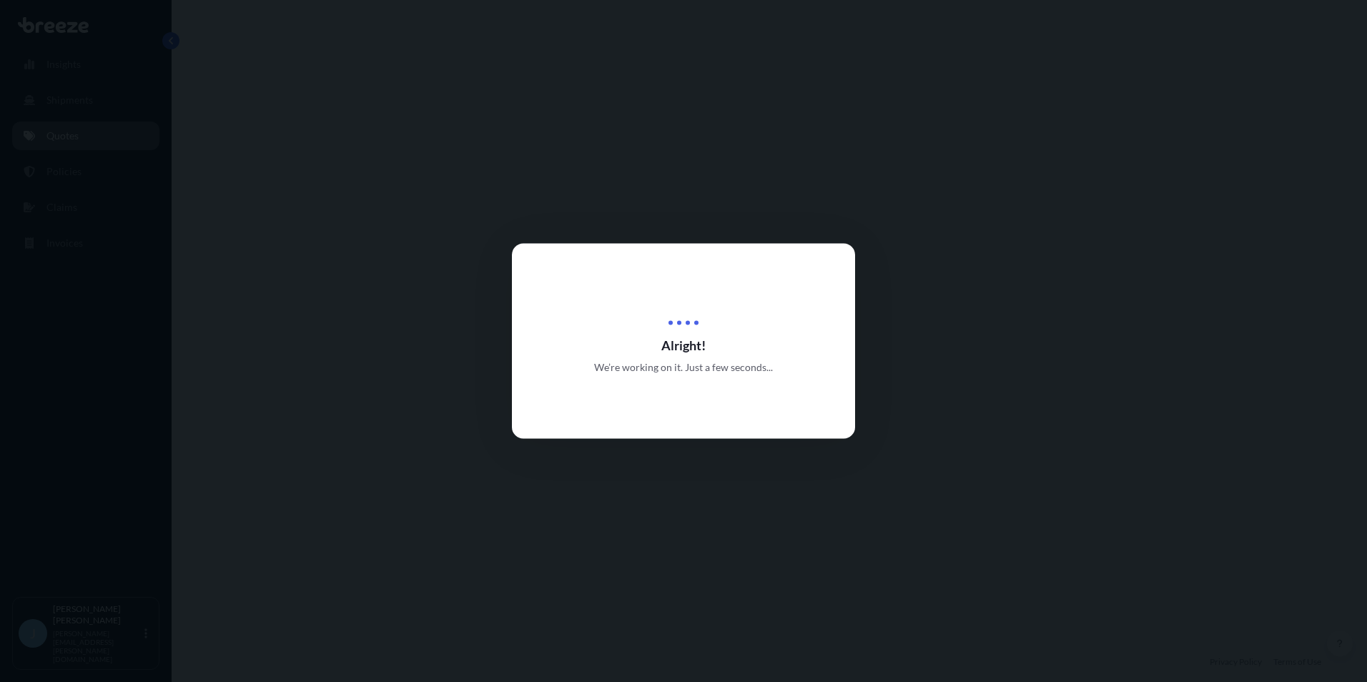
select select "Road"
select select "2"
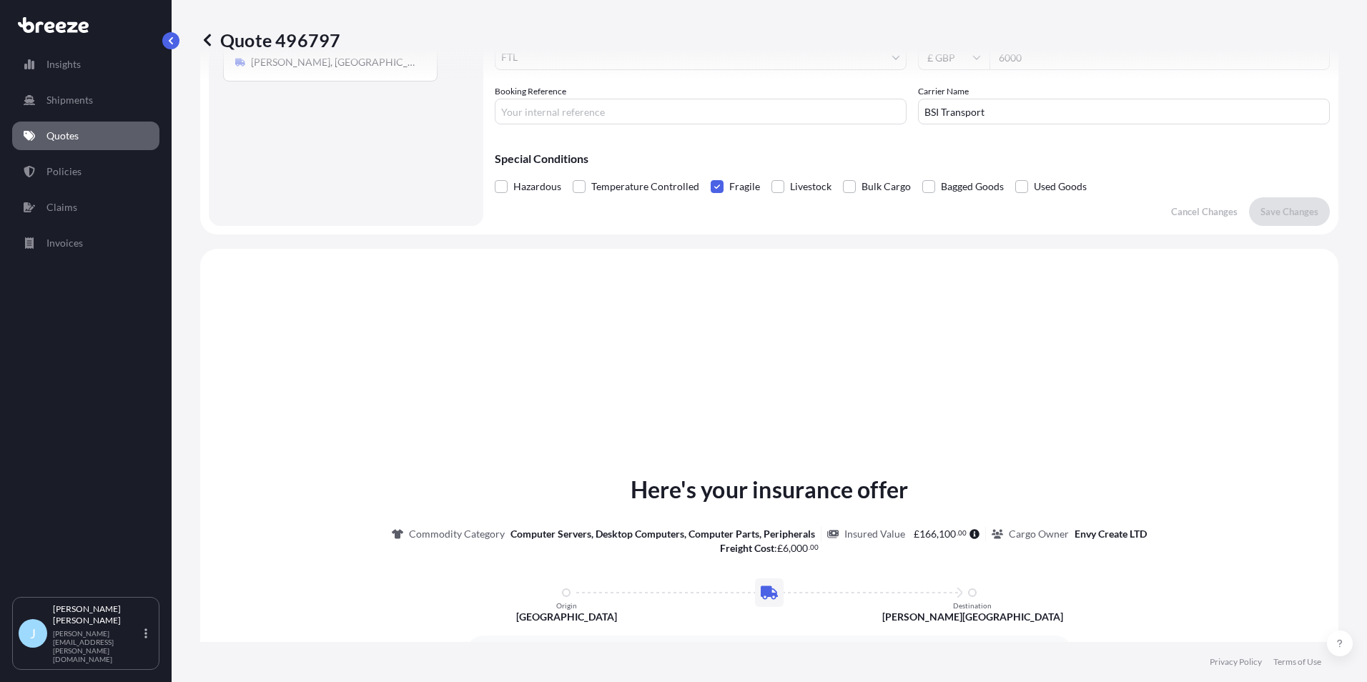
scroll to position [37, 0]
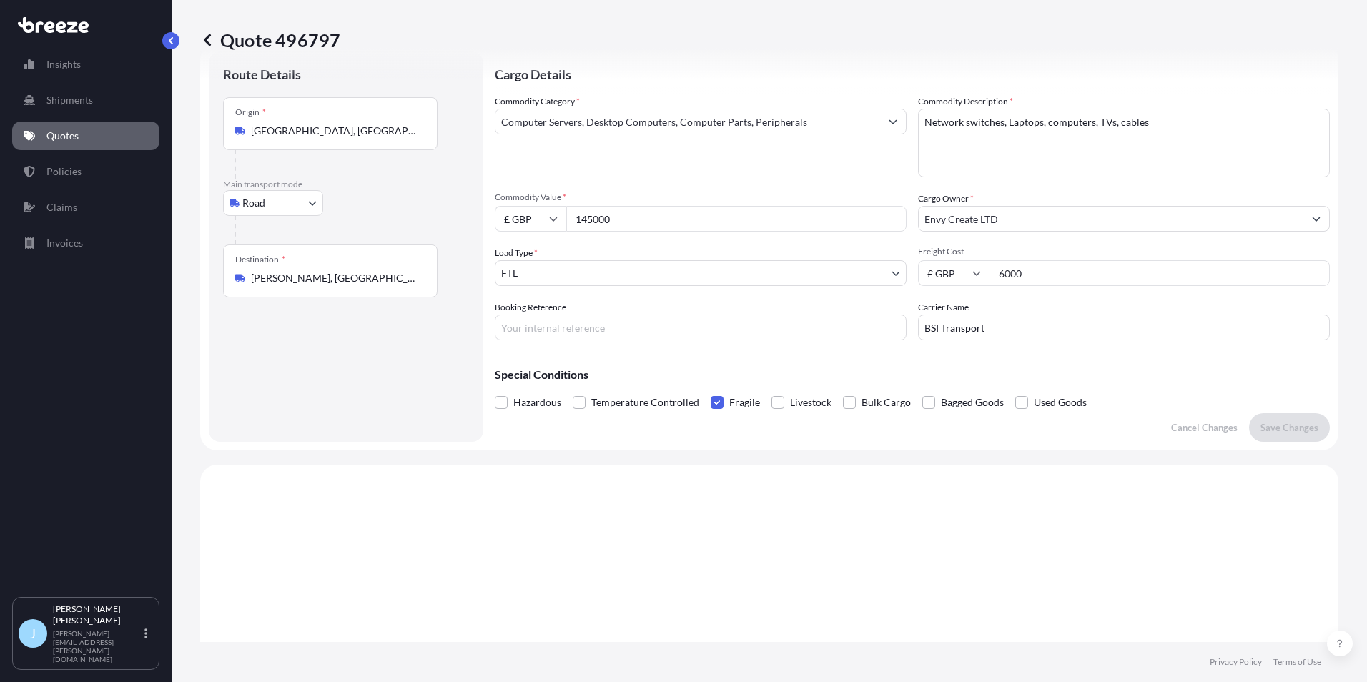
click at [572, 302] on div "Booking Reference" at bounding box center [701, 320] width 412 height 40
click at [566, 347] on div "Cargo Details Commodity Category * Computer Servers, Desktop Computers, Compute…" at bounding box center [912, 246] width 835 height 390
click at [568, 332] on input "Booking Reference" at bounding box center [701, 328] width 412 height 26
type input "Truck E return"
click at [1290, 435] on button "Save Changes" at bounding box center [1289, 427] width 81 height 29
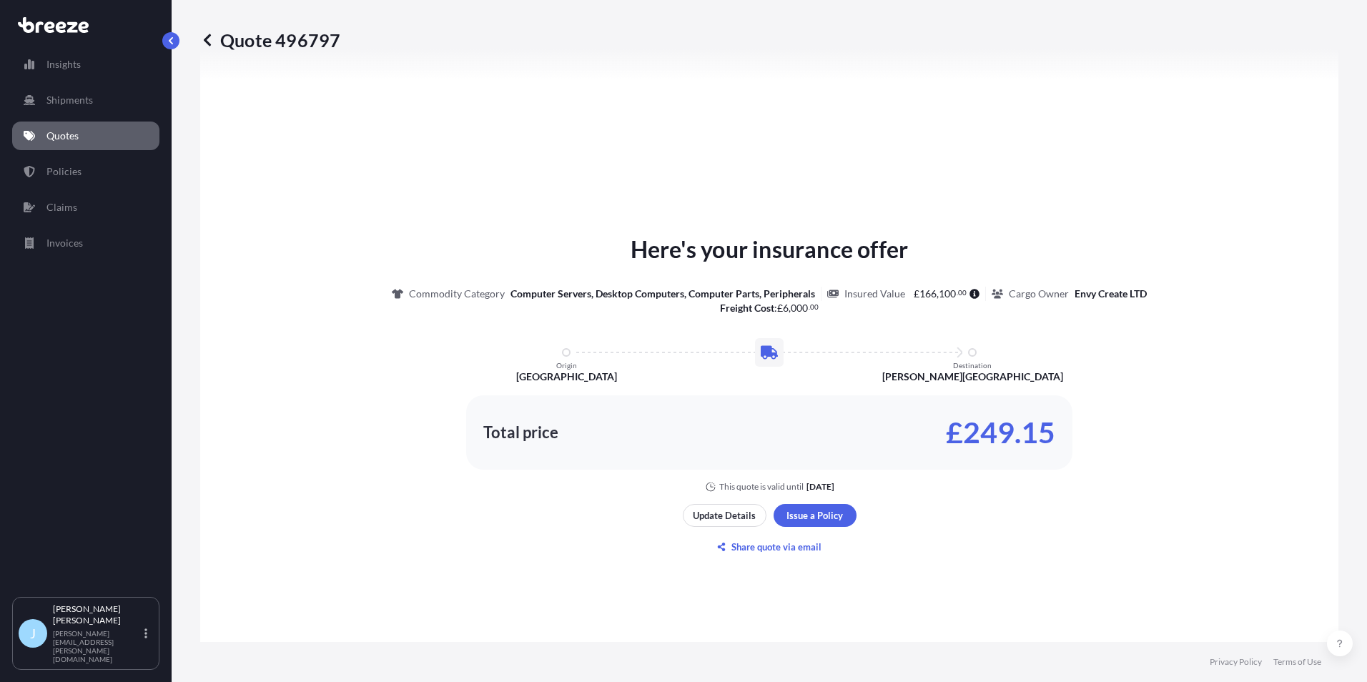
select select "Road"
select select "2"
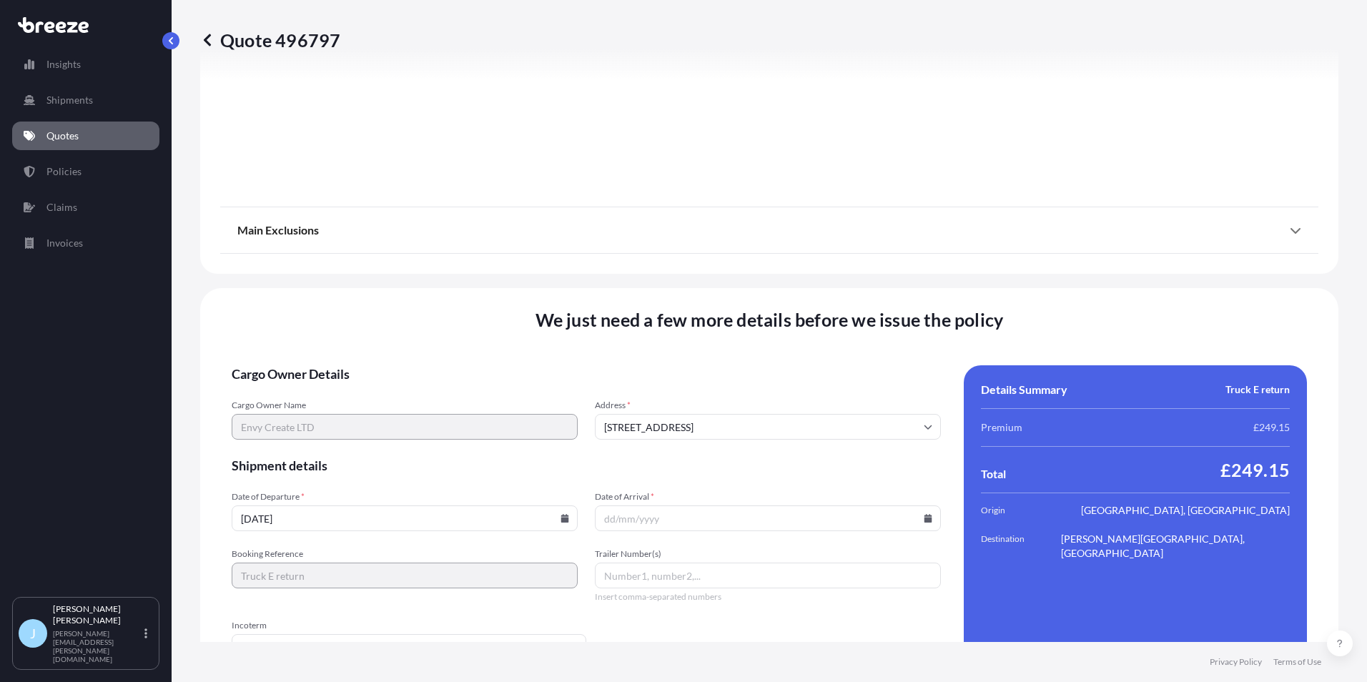
scroll to position [1587, 0]
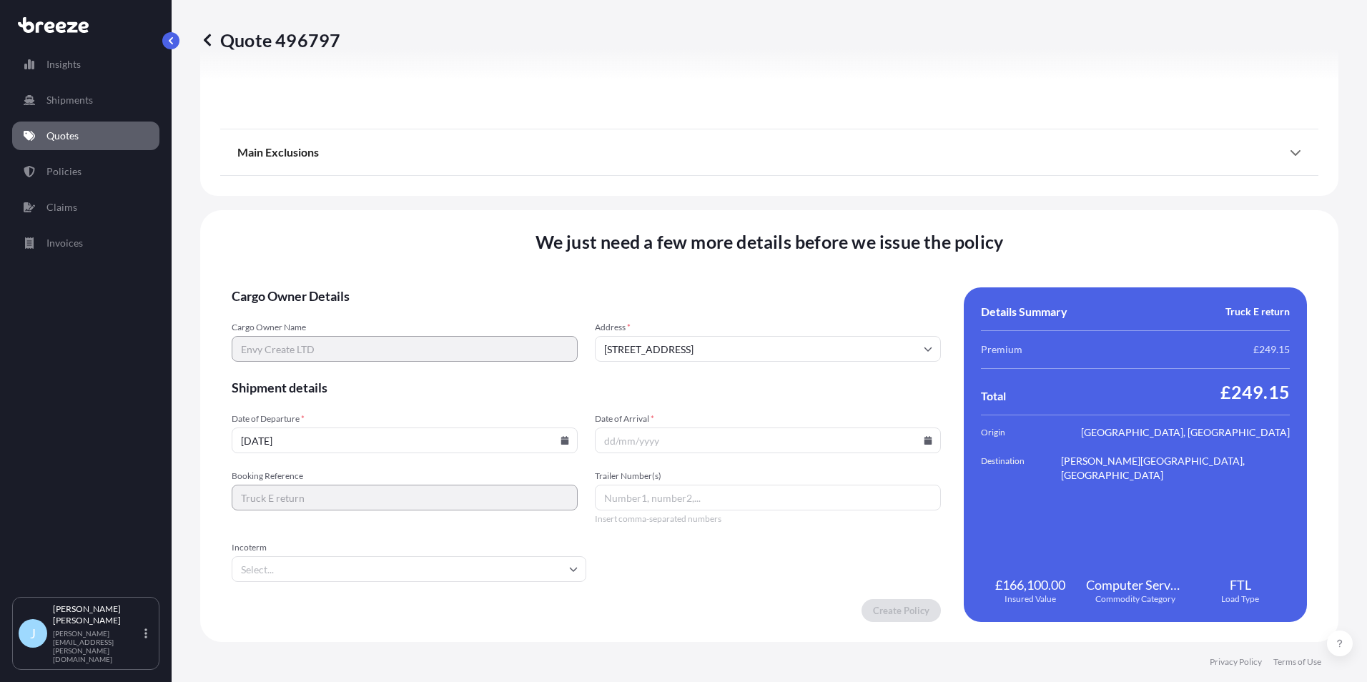
click at [339, 442] on input "[DATE]" at bounding box center [405, 440] width 346 height 26
click at [561, 441] on icon at bounding box center [565, 440] width 8 height 9
click at [304, 368] on button "25" at bounding box center [303, 367] width 23 height 23
type input "[DATE]"
click at [924, 440] on icon at bounding box center [928, 440] width 8 height 9
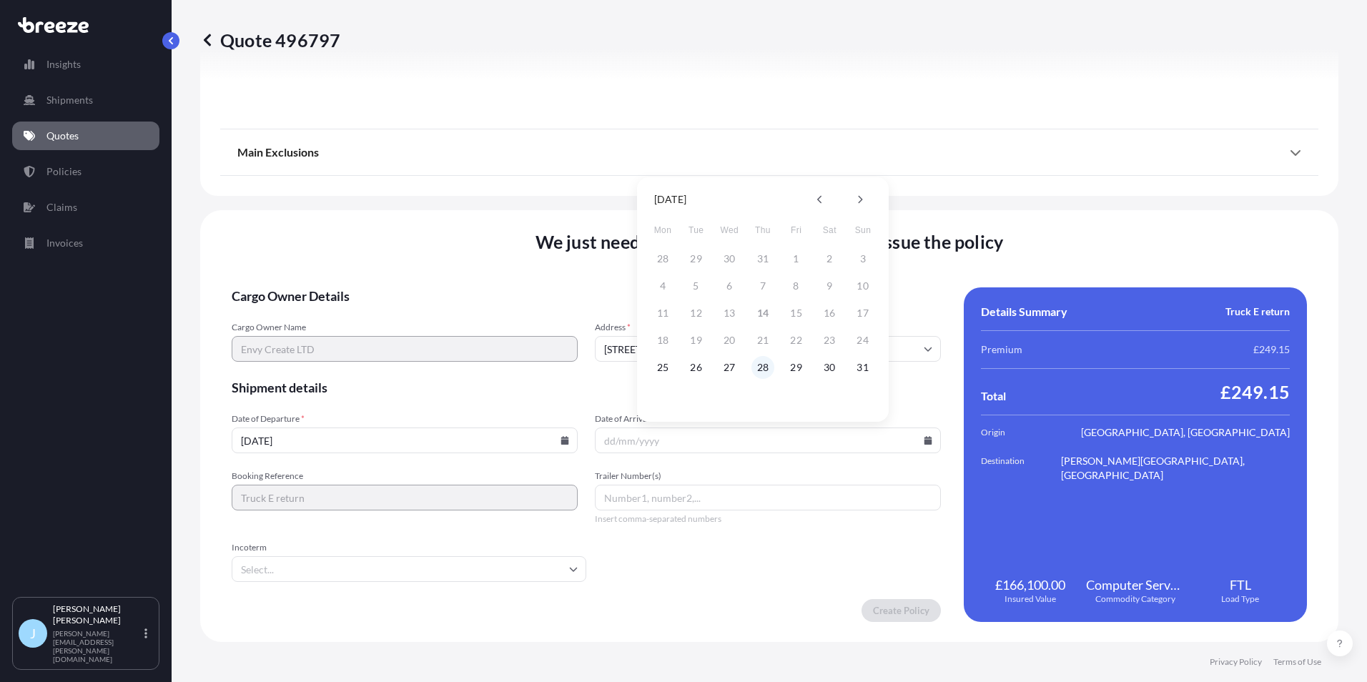
click at [761, 363] on button "28" at bounding box center [762, 367] width 23 height 23
type input "[DATE]"
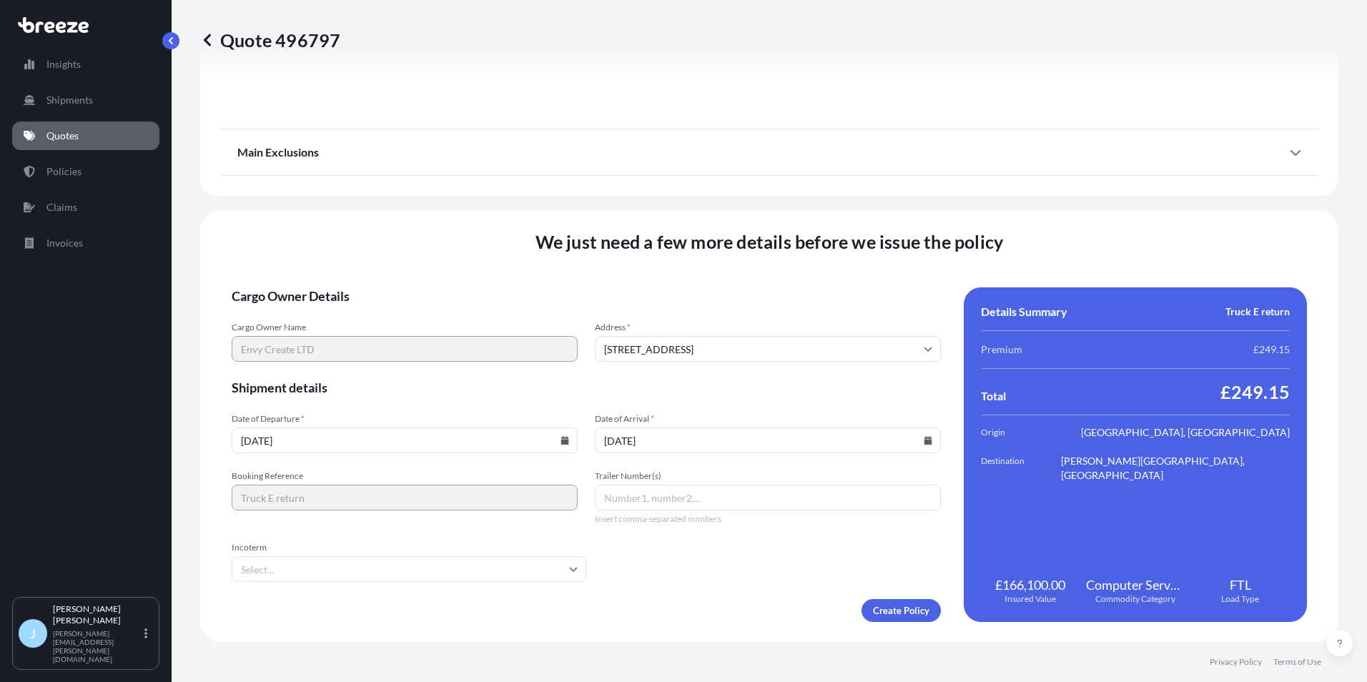
click at [290, 575] on input "Incoterm" at bounding box center [409, 569] width 355 height 26
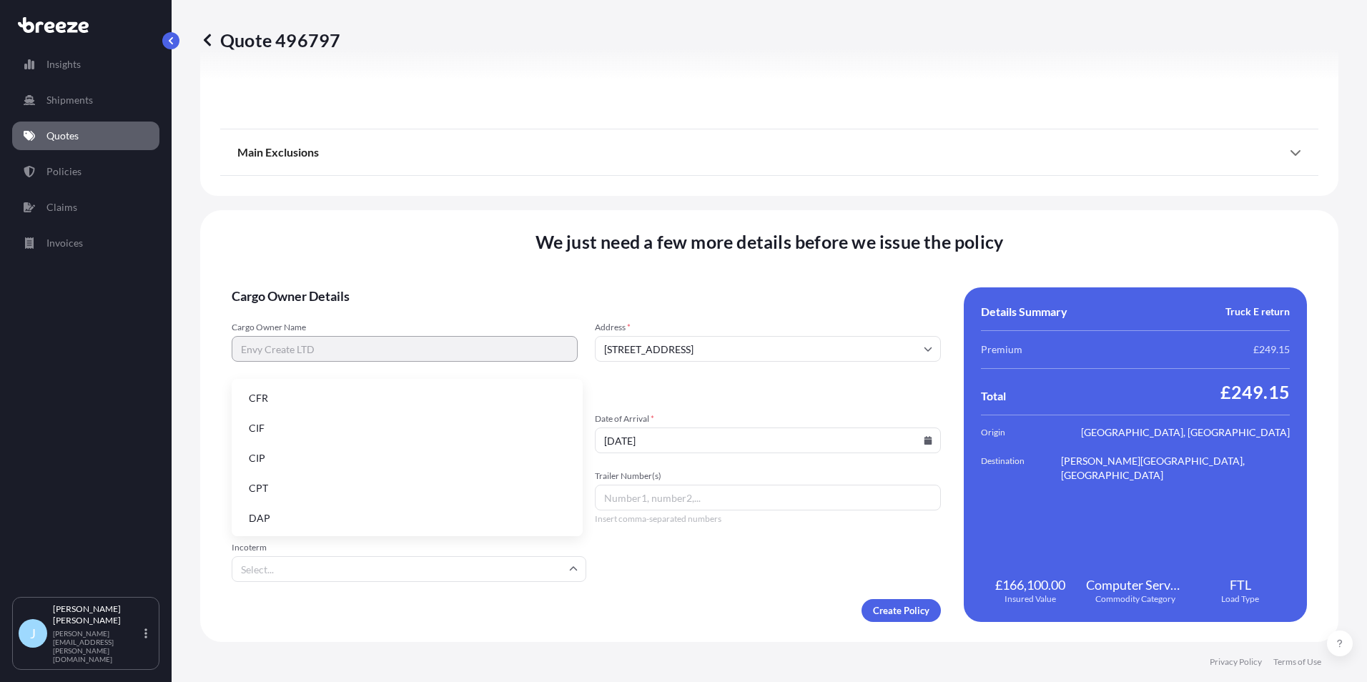
click at [316, 522] on li "DAP" at bounding box center [407, 518] width 340 height 27
